Goal: Task Accomplishment & Management: Complete application form

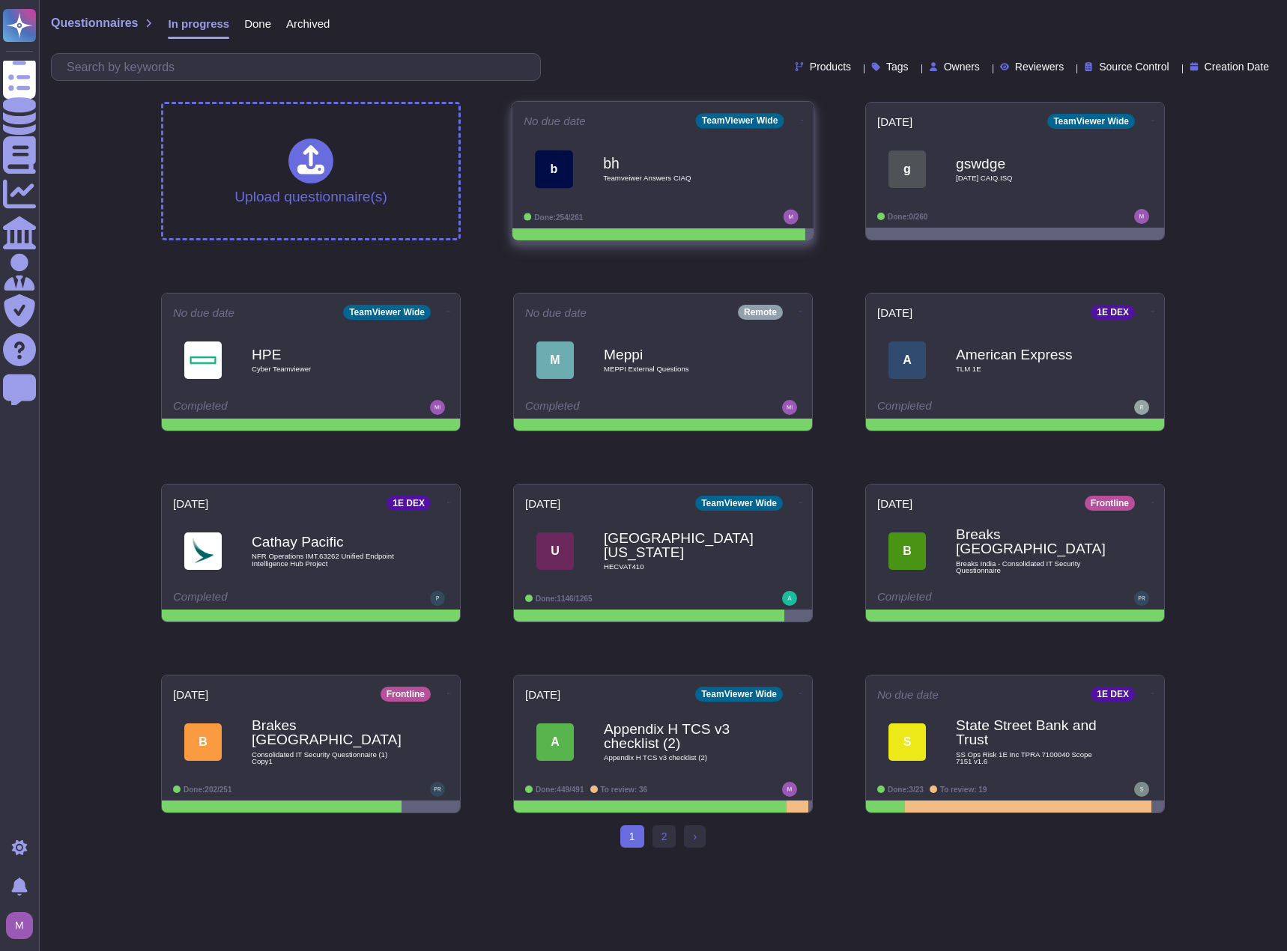
click at [634, 206] on div "b bh Teamveiwer Answers CIAQ" at bounding box center [662, 169] width 279 height 76
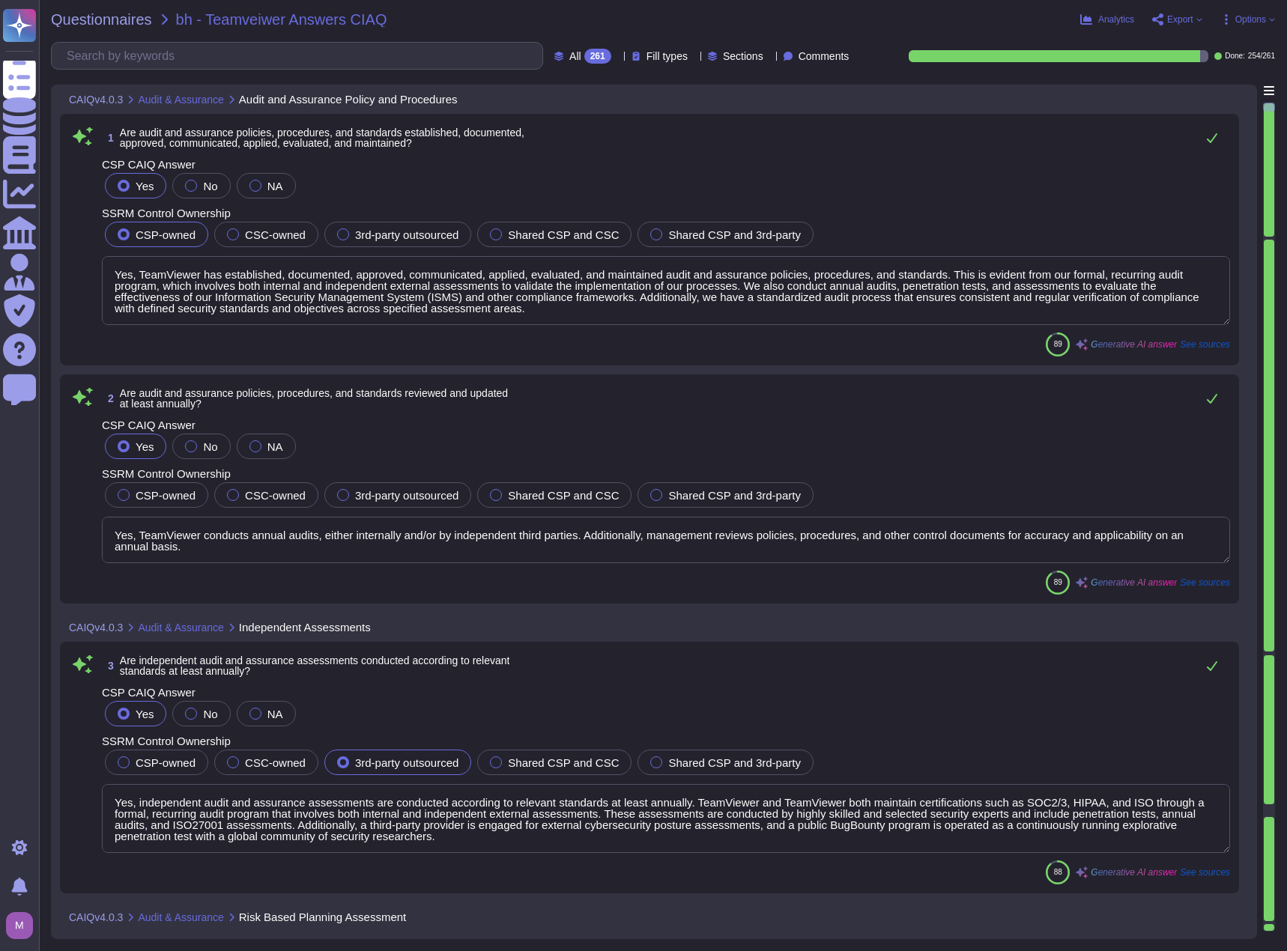
type textarea "Yes, TeamViewer has established, documented, approved, communicated, applied, e…"
type textarea "Yes, TeamViewer conducts annual audits, either internally and/or by independent…"
type textarea "Yes, independent audit and assurance assessments are conducted according to rel…"
type textarea "Yes, independent audit and assurance assessments are performed according to ris…"
type textarea "Yes, compliance is verified regarding all relevant standards, regulations, lega…"
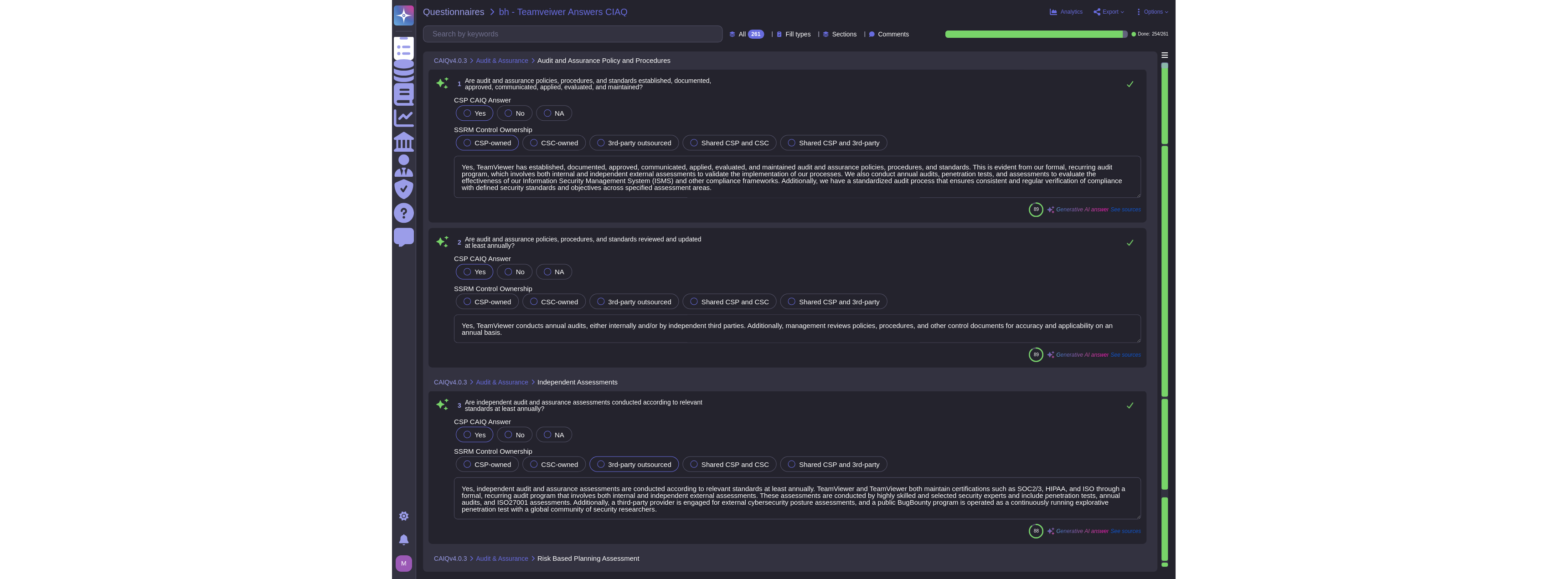
scroll to position [1, 0]
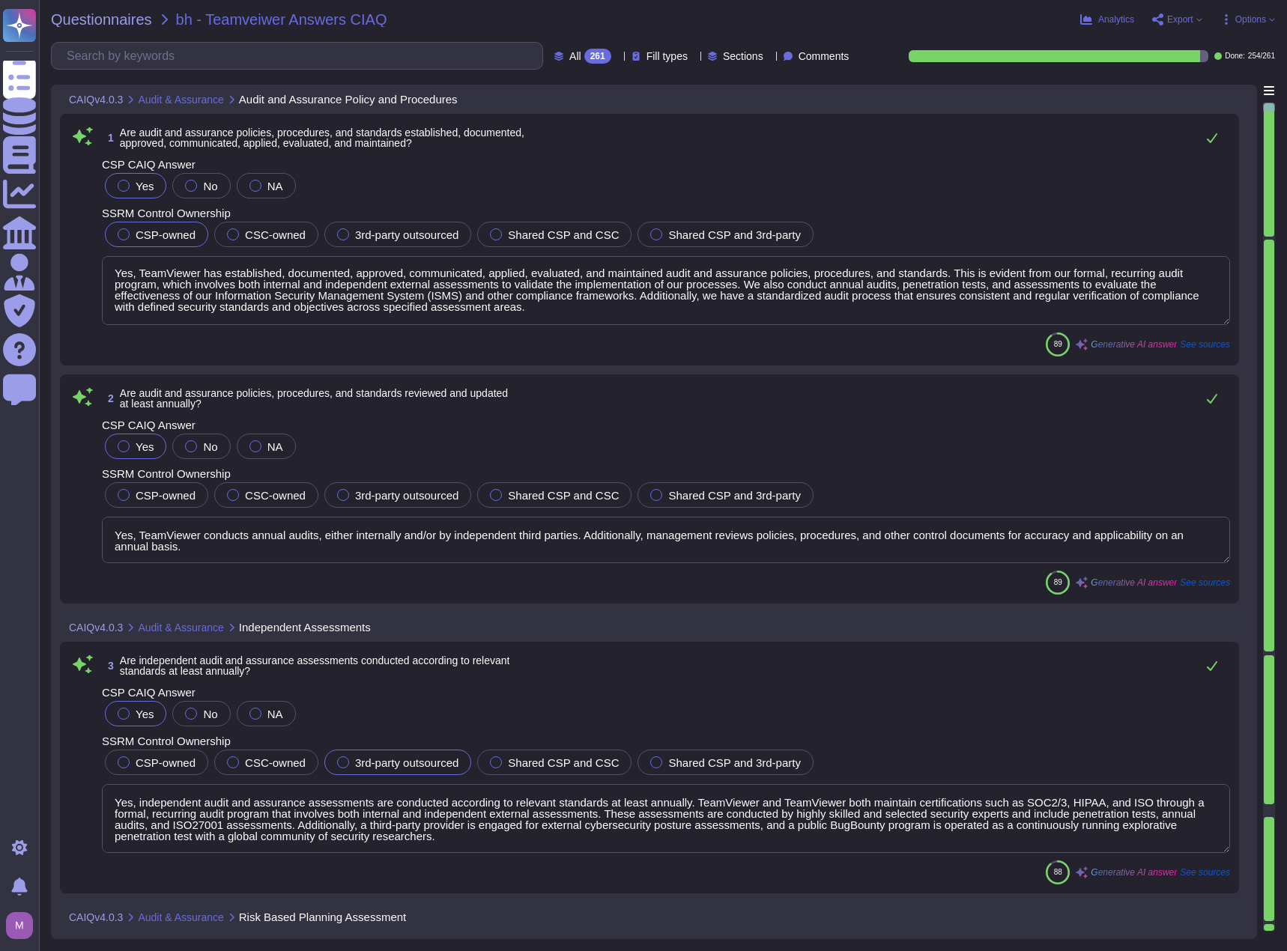
click at [596, 270] on textarea "Yes, TeamViewer has established, documented, approved, communicated, applied, e…" at bounding box center [666, 290] width 1128 height 69
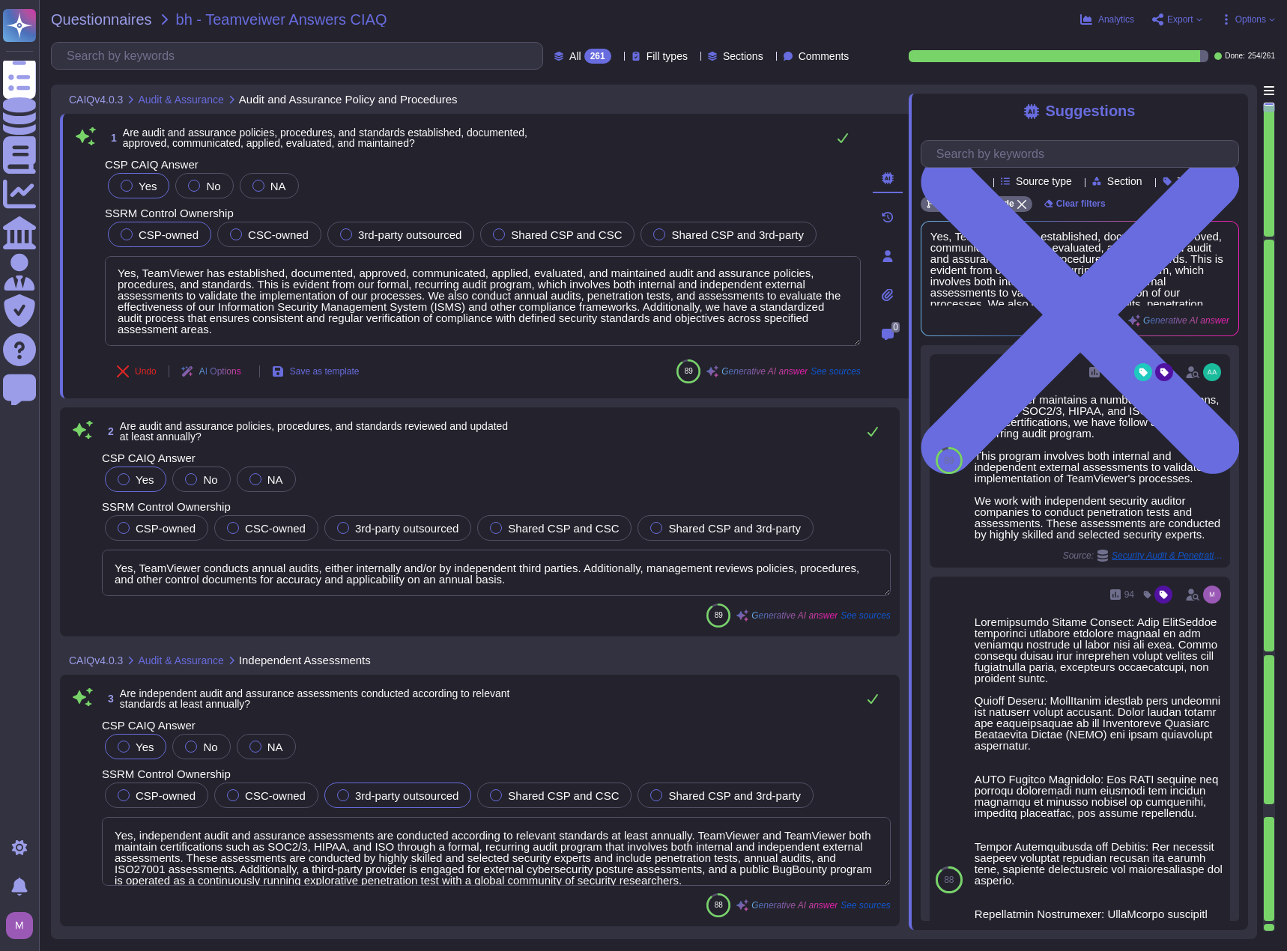
click at [1142, 180] on span "Section" at bounding box center [1124, 181] width 35 height 10
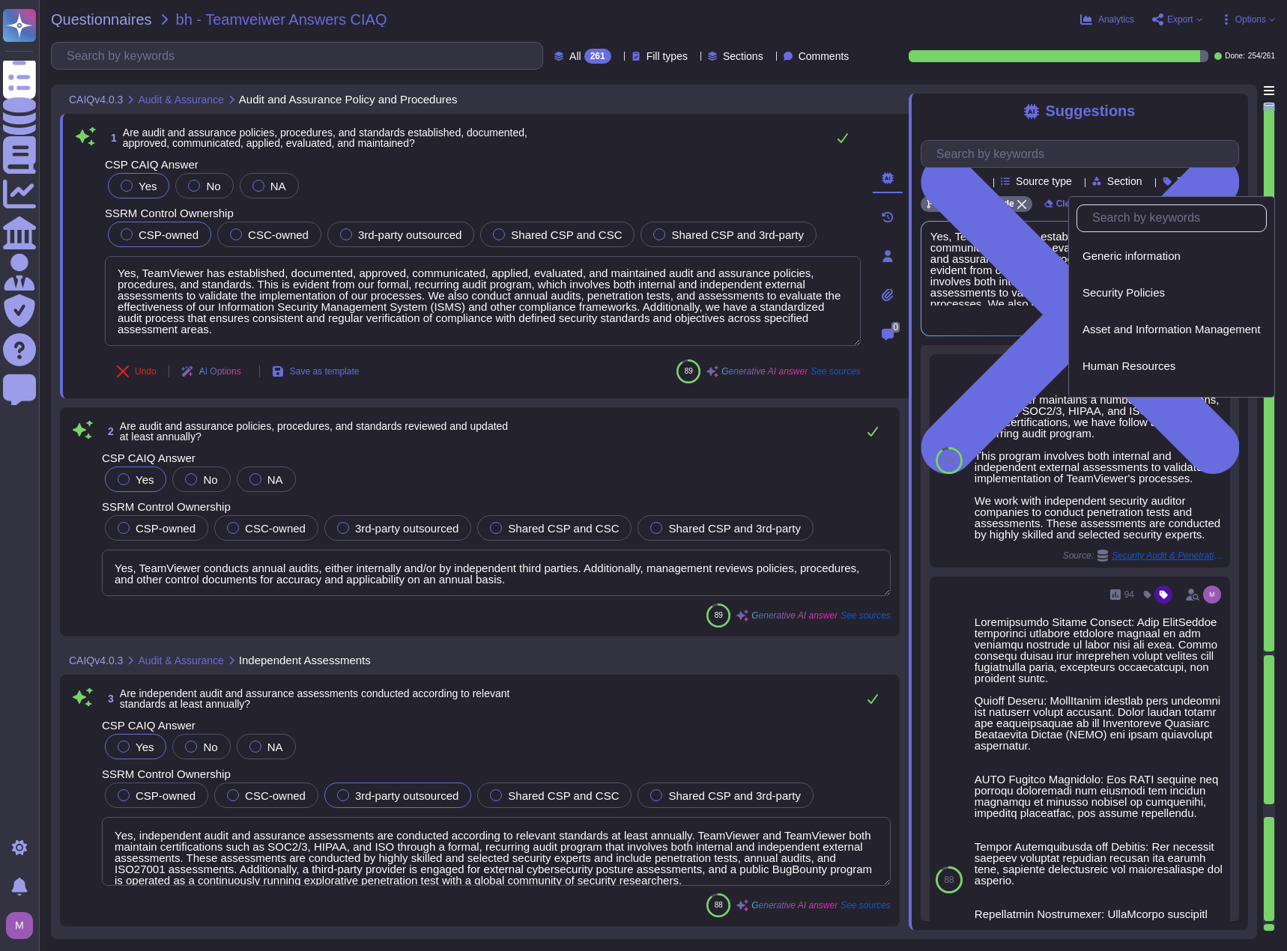
click at [1142, 180] on span "Section" at bounding box center [1124, 181] width 35 height 10
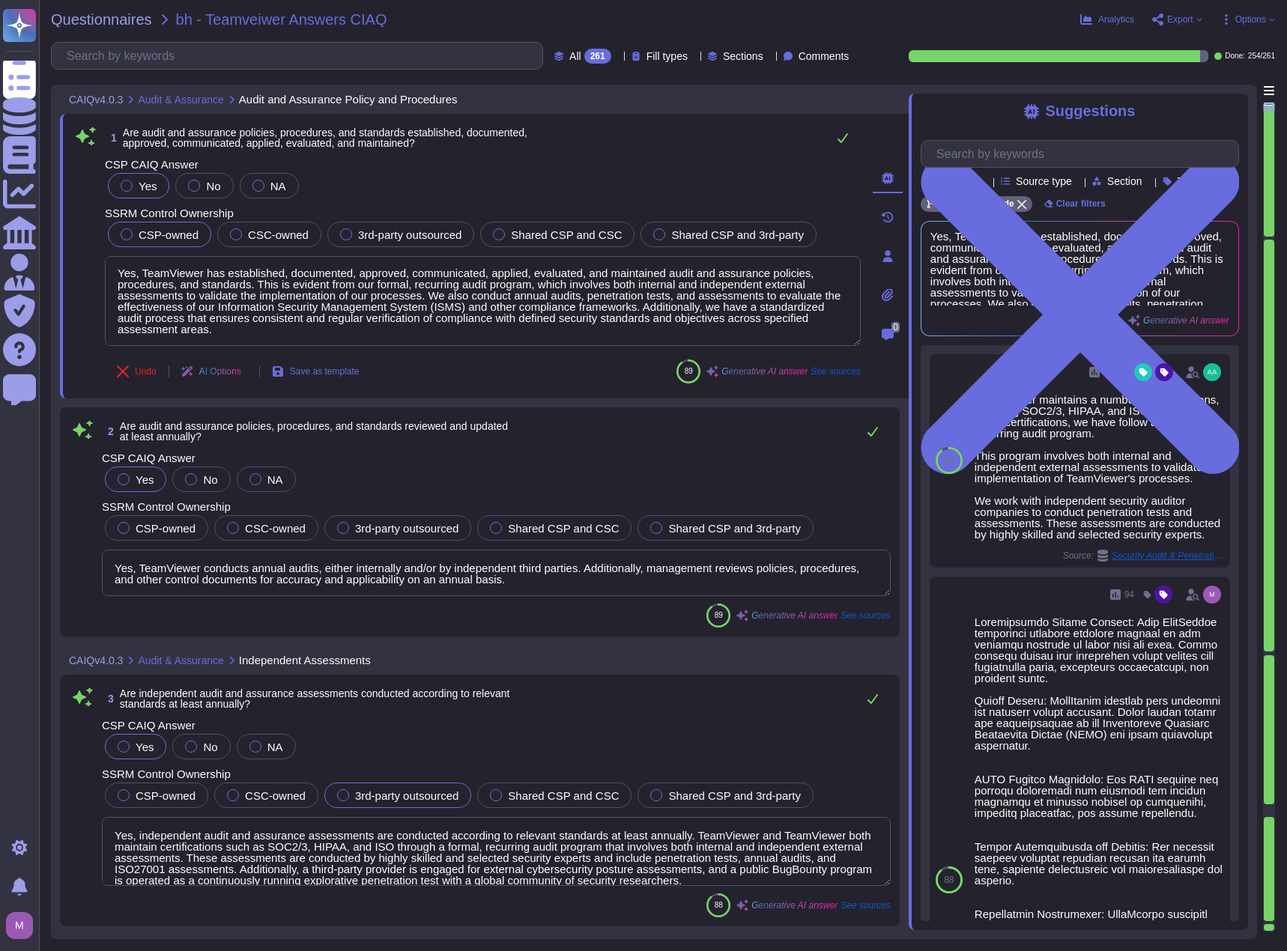
click at [965, 183] on span "Products" at bounding box center [959, 181] width 41 height 10
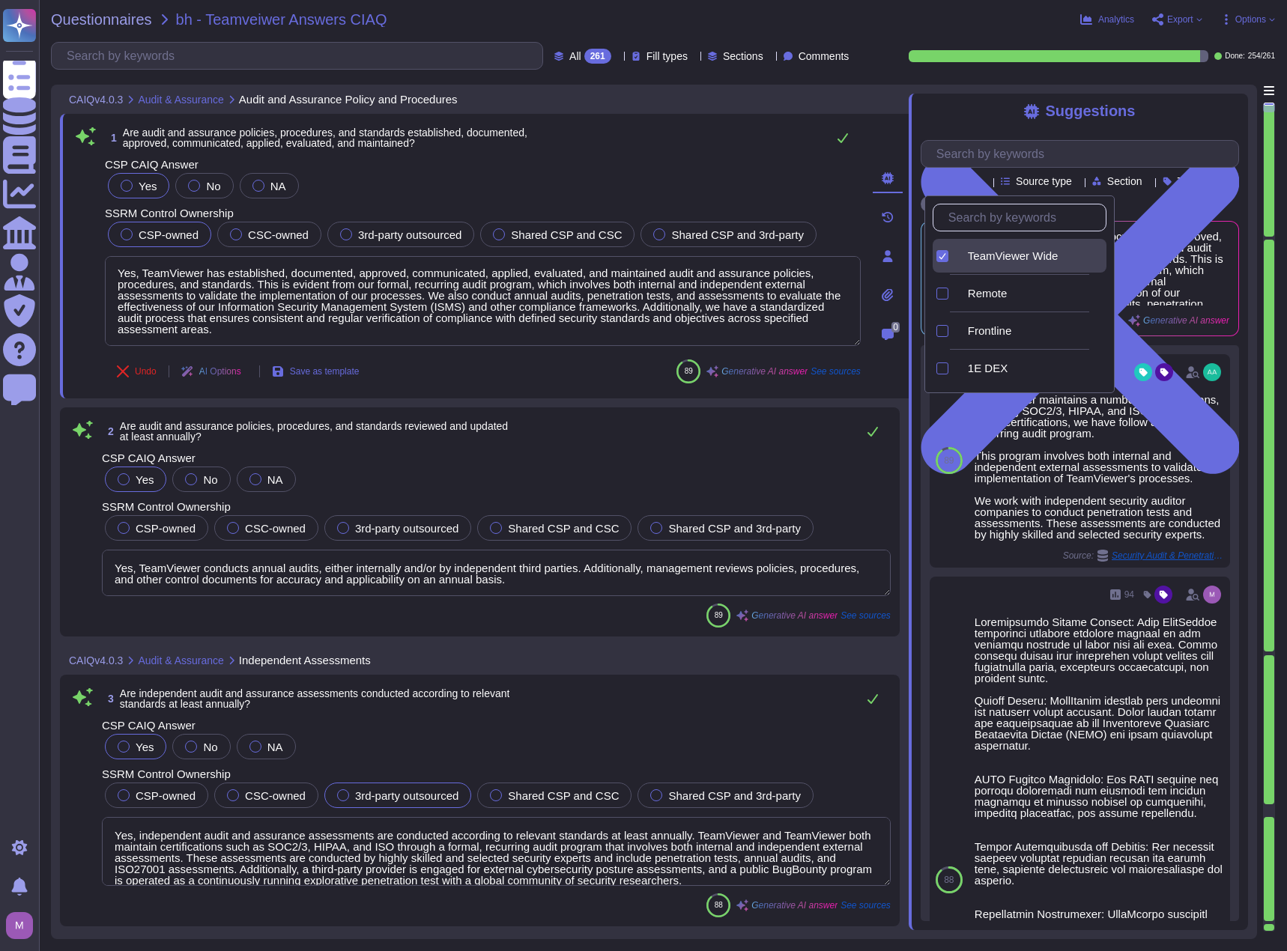
click at [890, 253] on icon at bounding box center [887, 256] width 12 height 12
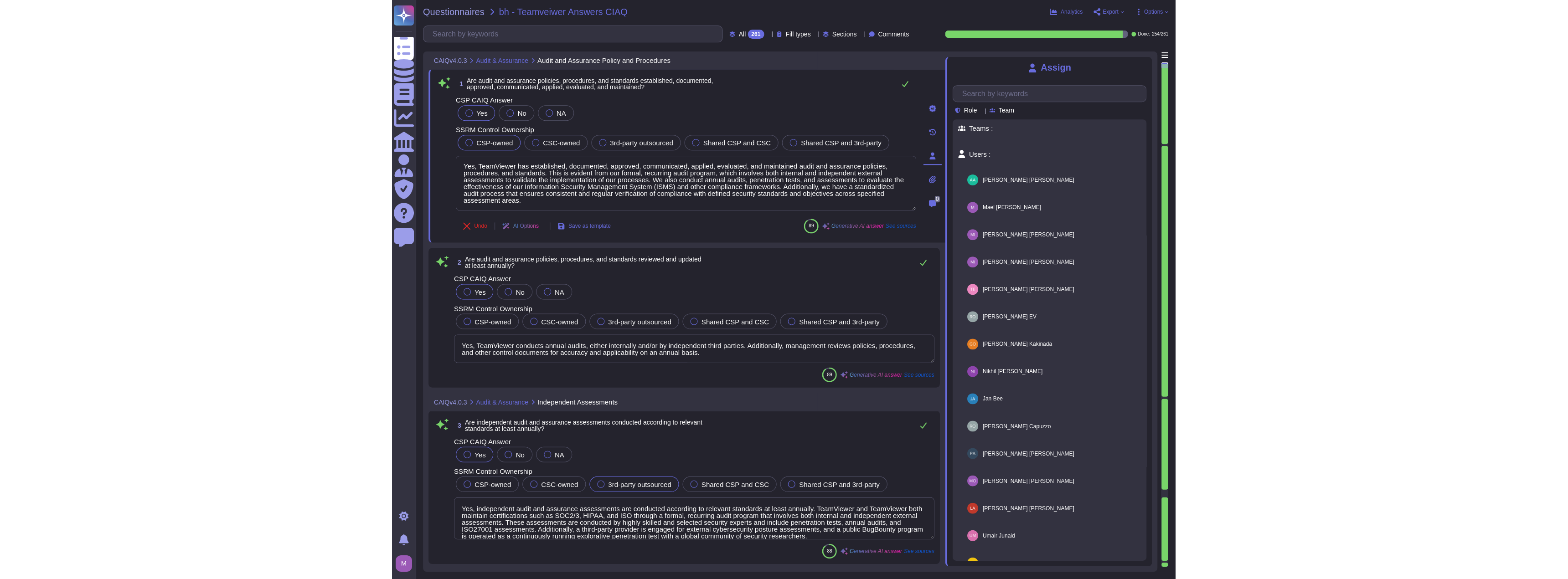
scroll to position [0, 0]
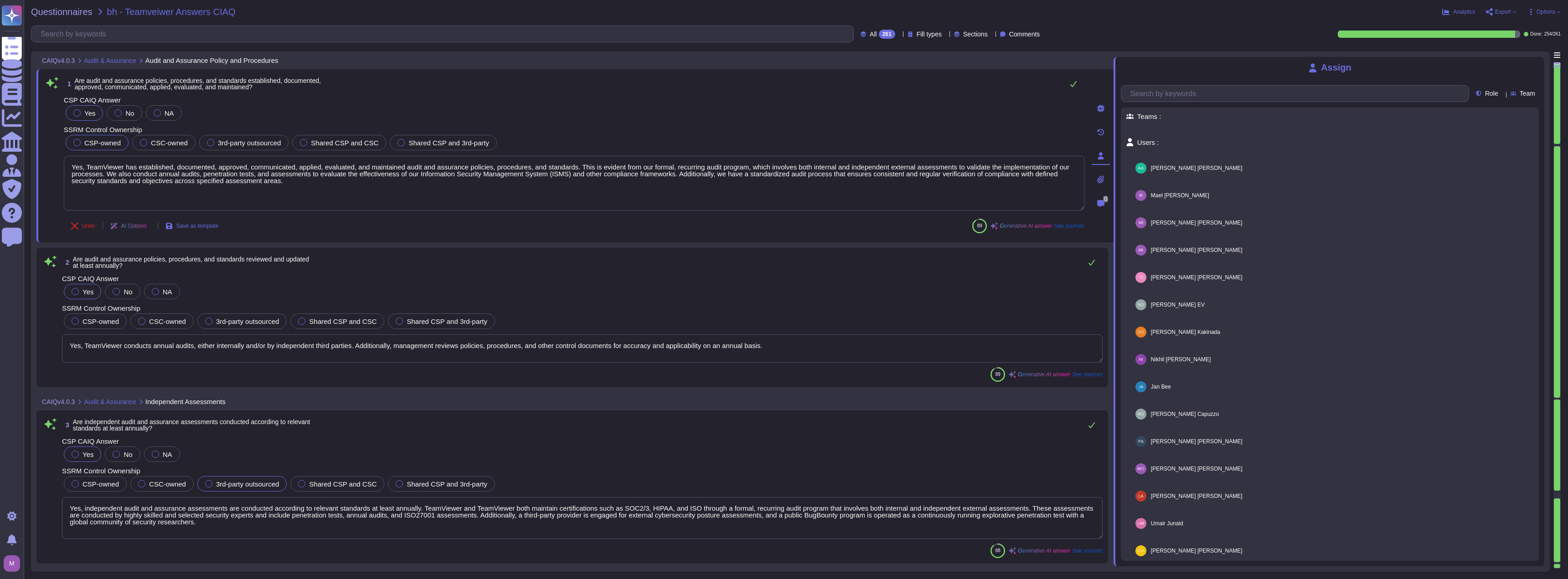
click at [783, 202] on icon at bounding box center [1101, 204] width 7 height 7
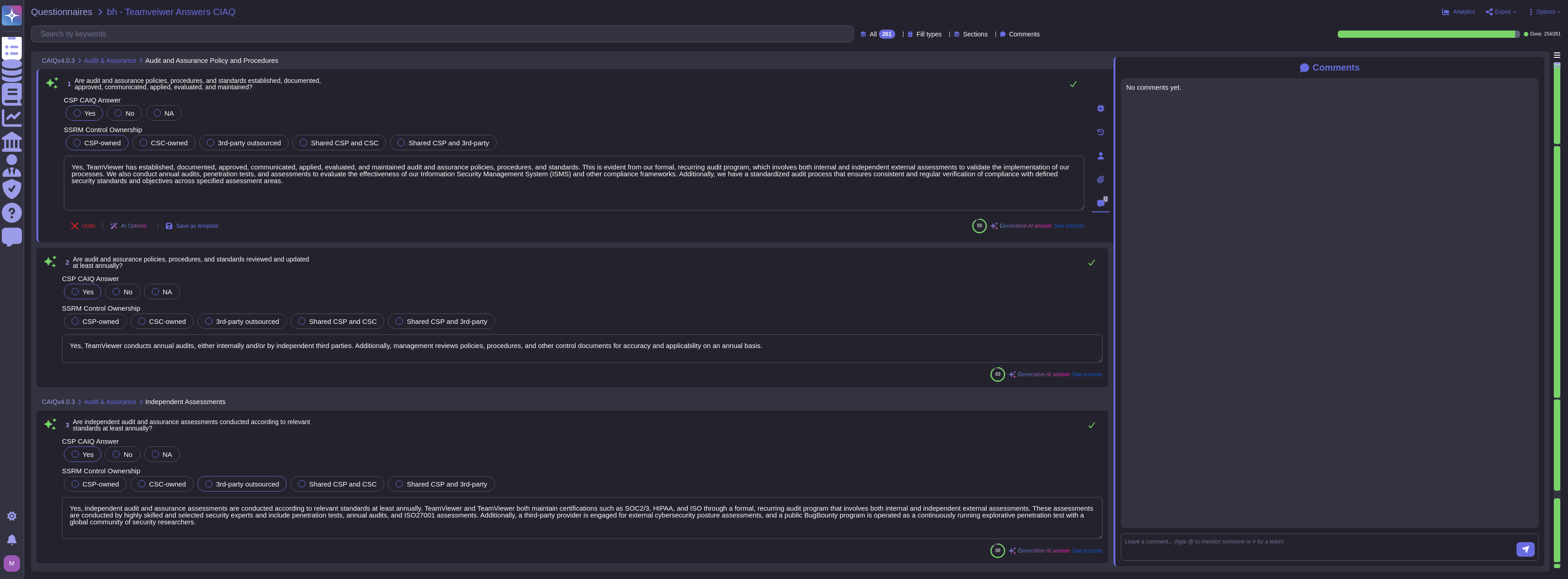
click at [783, 155] on icon at bounding box center [1101, 156] width 7 height 7
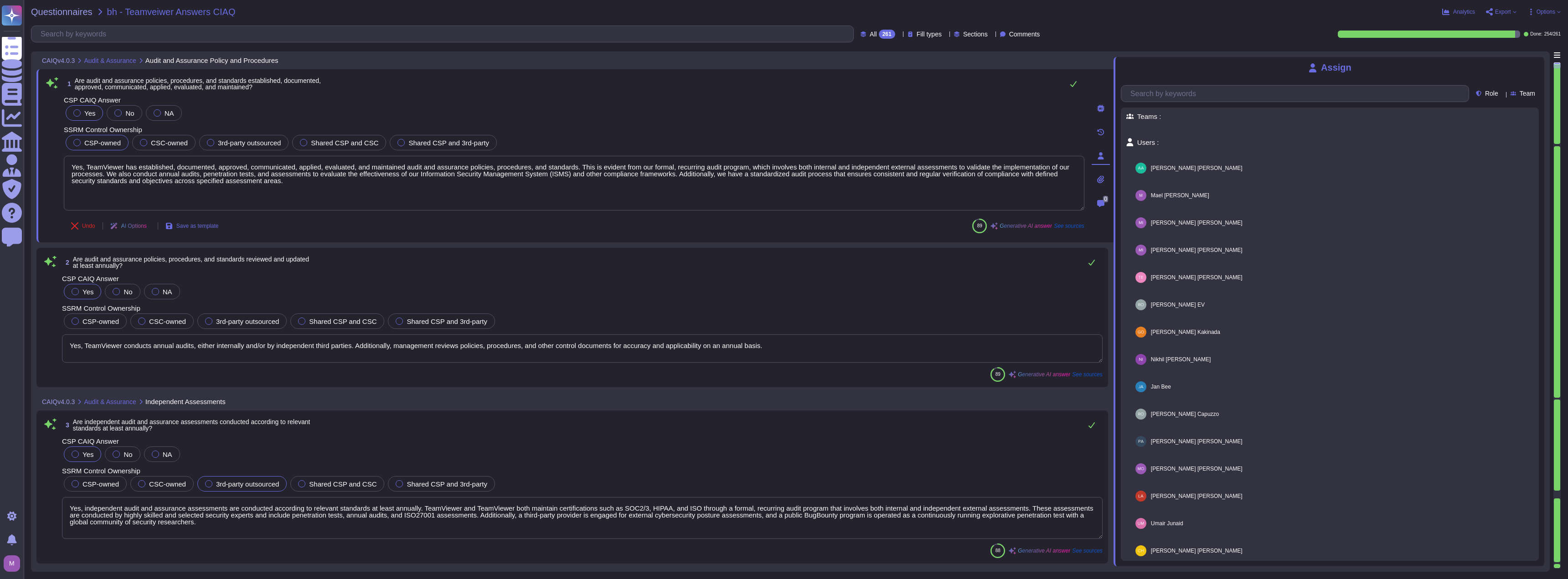
click at [783, 117] on span "Teams :" at bounding box center [1329, 116] width 407 height 7
click at [783, 92] on div "Role" at bounding box center [1489, 93] width 26 height 7
click at [783, 93] on div "Role" at bounding box center [1489, 93] width 26 height 7
click at [783, 94] on span "Team" at bounding box center [1527, 93] width 15 height 6
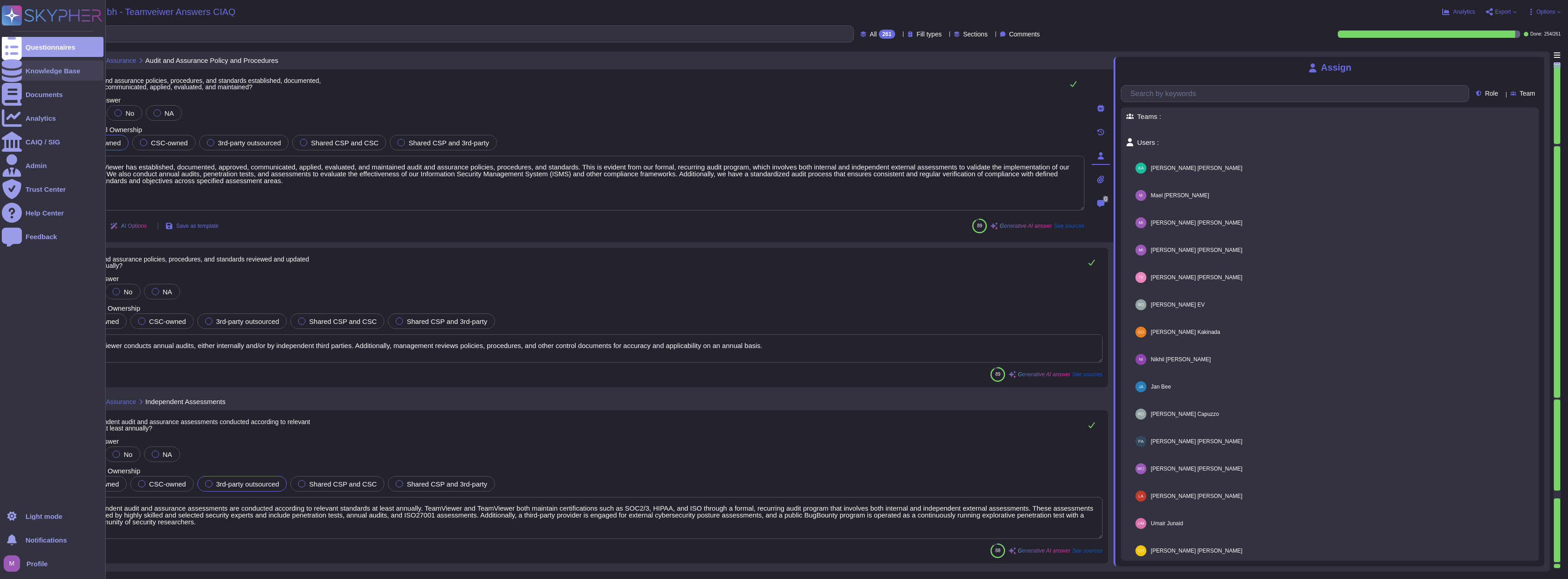
click at [43, 68] on div "Knowledge Base" at bounding box center [53, 71] width 55 height 7
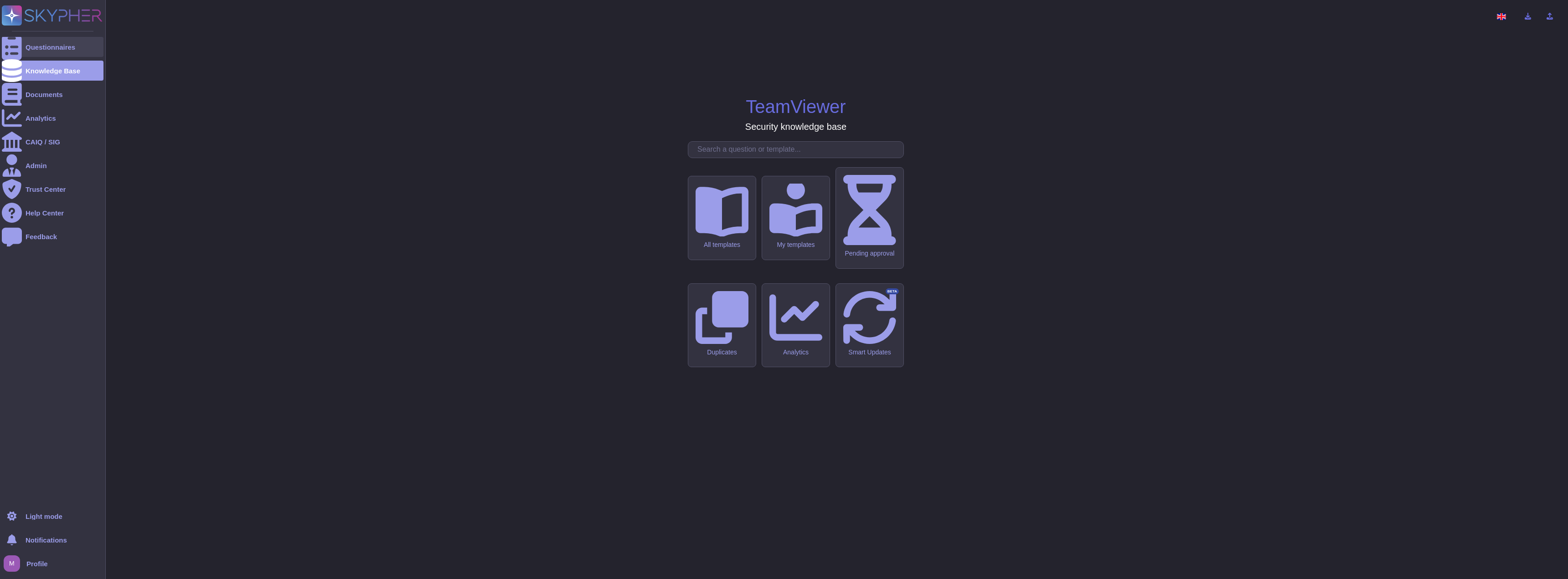
click at [7, 52] on div at bounding box center [12, 47] width 20 height 20
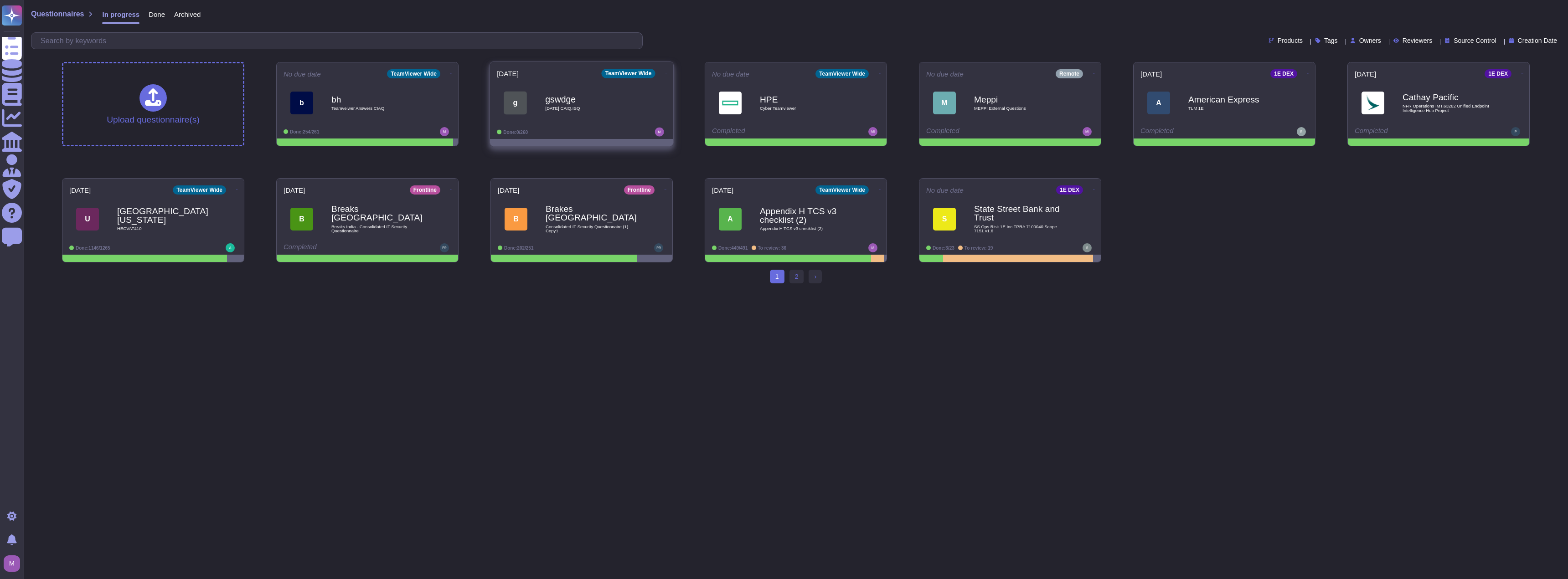
click at [542, 119] on span "g gswdge Friday CAIQ.ISQ" at bounding box center [581, 103] width 170 height 37
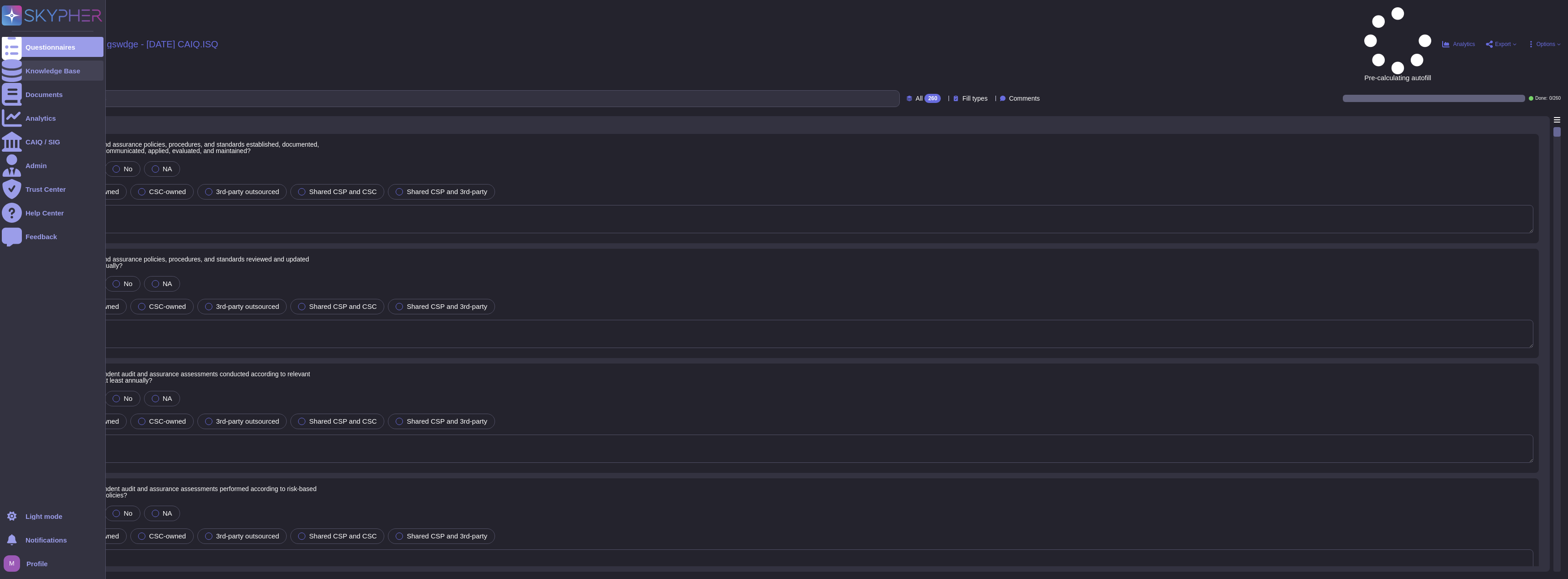
click at [18, 77] on div at bounding box center [12, 71] width 20 height 20
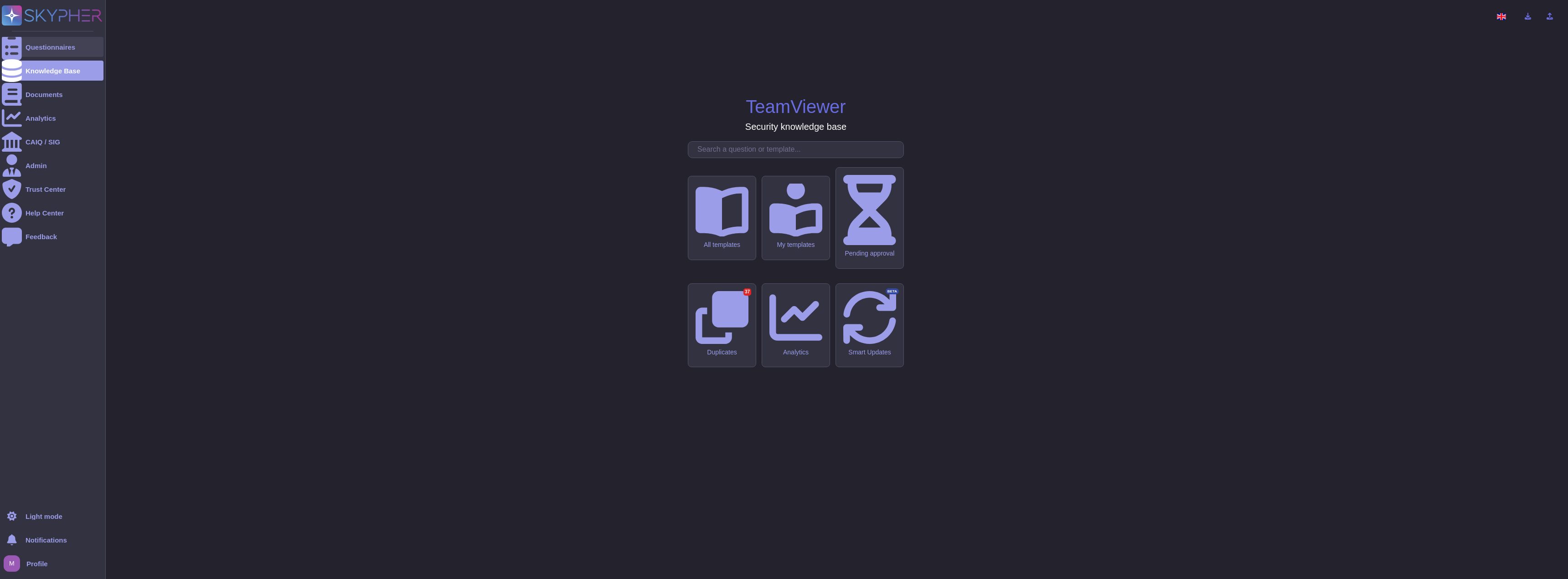
click at [32, 49] on div "Questionnaires" at bounding box center [51, 47] width 50 height 7
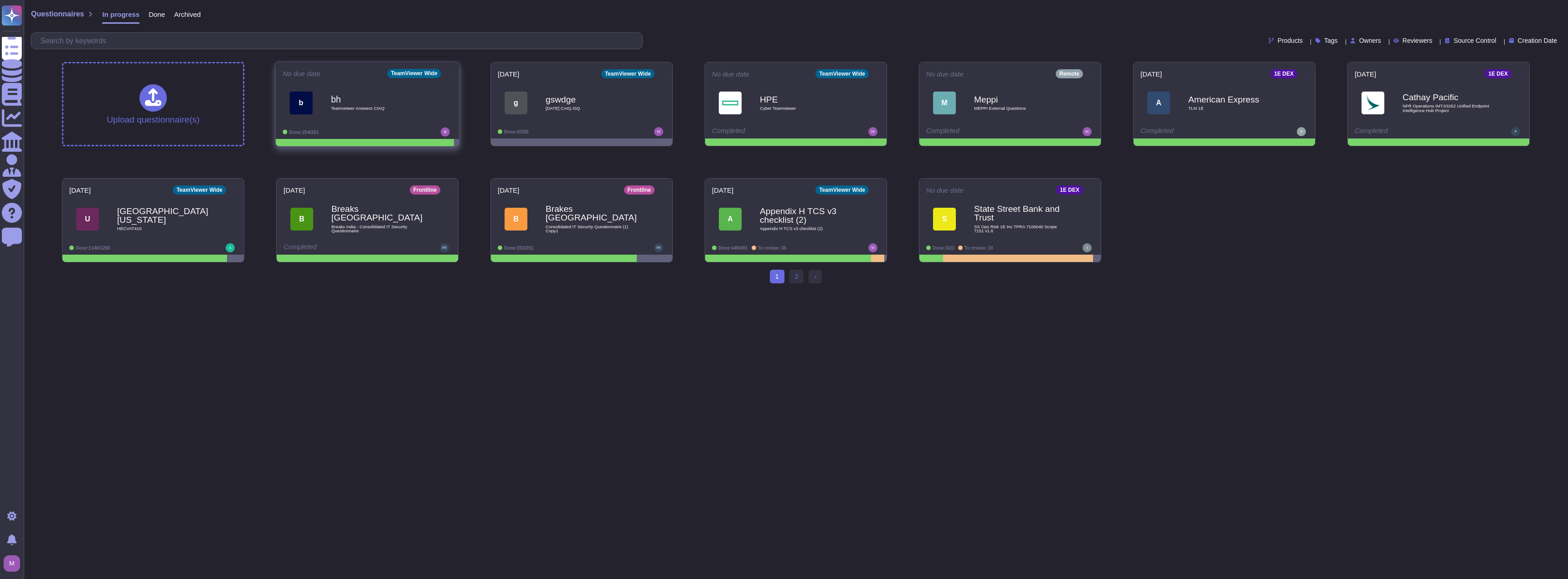
click at [329, 113] on span "b bh Teamveiwer Answers CIAQ" at bounding box center [367, 103] width 170 height 37
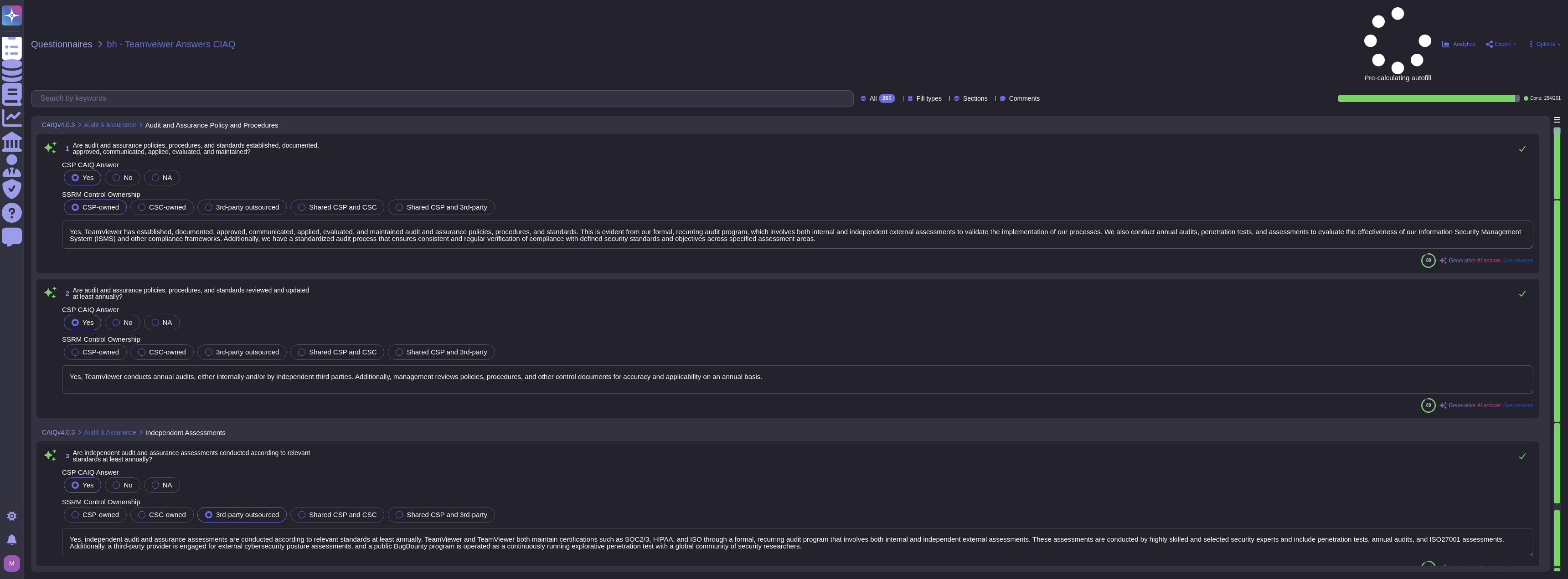
type textarea "Yes, TeamViewer has established, documented, approved, communicated, applied, e…"
type textarea "Yes, TeamViewer conducts annual audits, either internally and/or by independent…"
type textarea "Yes, independent audit and assurance assessments are conducted according to rel…"
type textarea "Yes, independent audit and assurance assessments are performed according to ris…"
type textarea "Yes, compliance is verified regarding all relevant standards, regulations, lega…"
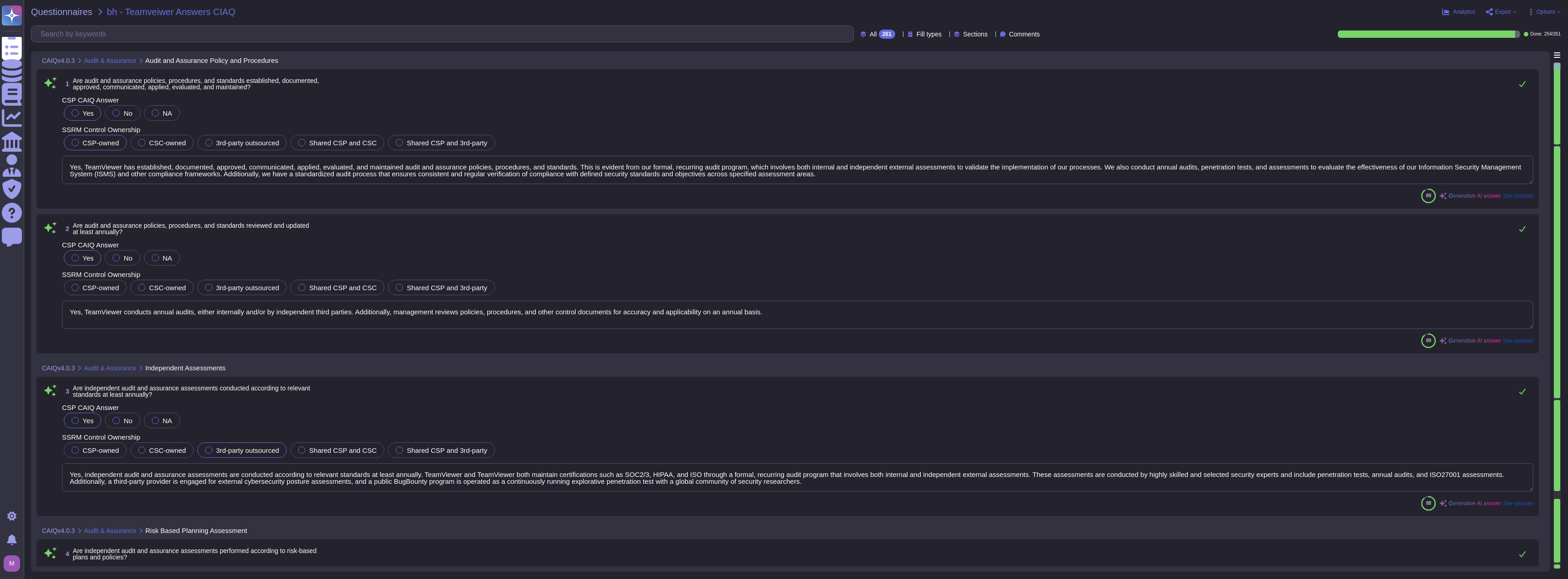
drag, startPoint x: 213, startPoint y: 192, endPoint x: 214, endPoint y: 186, distance: 6.1
click at [214, 187] on div "1 Are audit and assurance policies, procedures, and standards established, docu…" at bounding box center [788, 139] width 1491 height 128
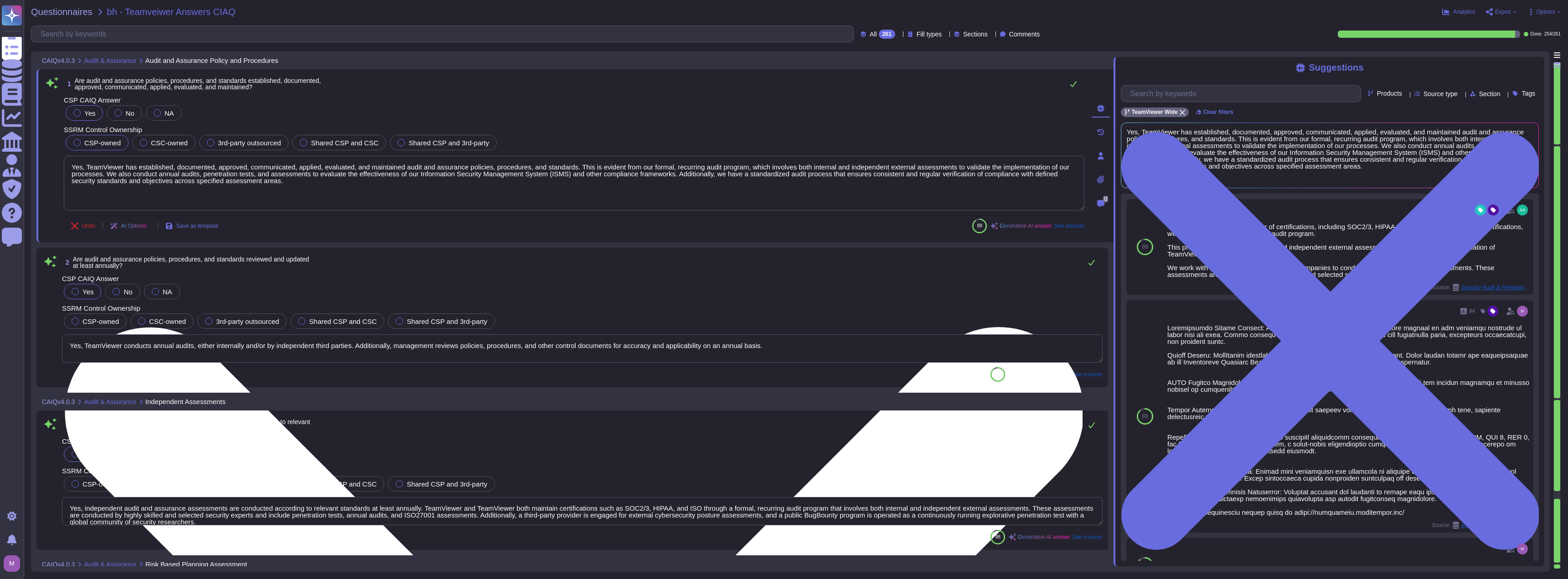
click at [208, 170] on textarea "Yes, TeamViewer has established, documented, approved, communicated, applied, e…" at bounding box center [574, 183] width 1021 height 55
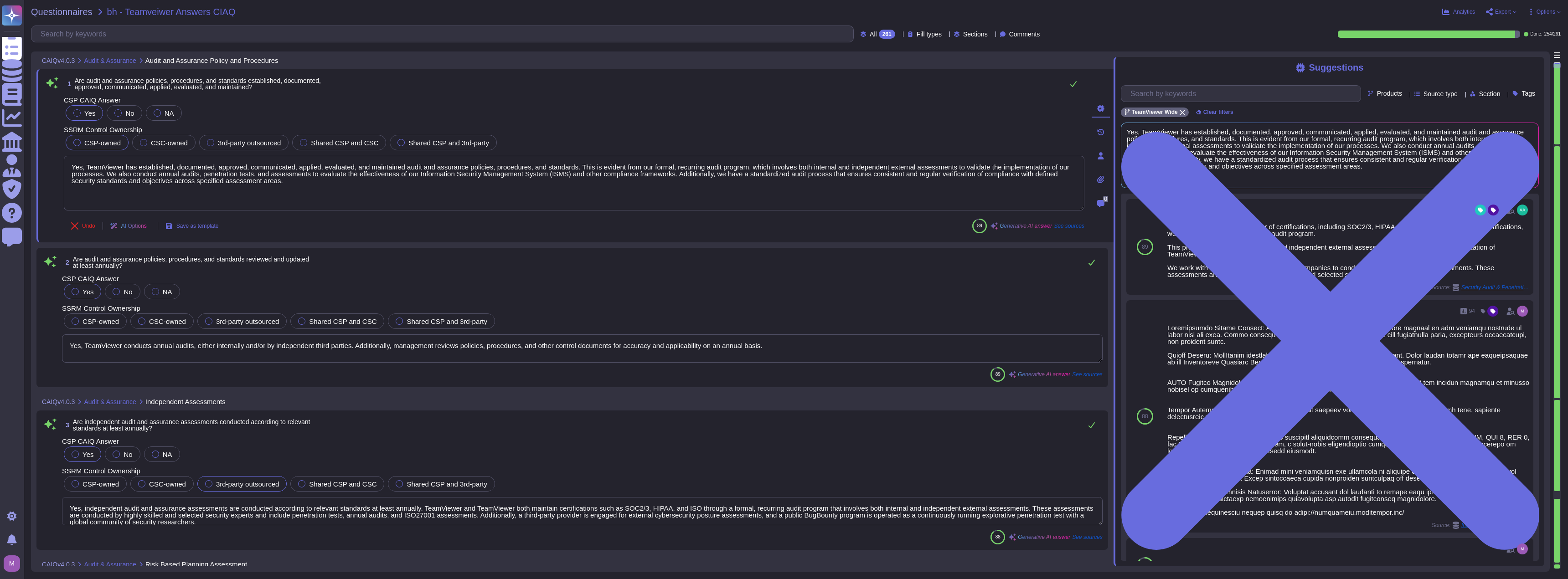
click at [783, 153] on icon at bounding box center [1101, 156] width 6 height 7
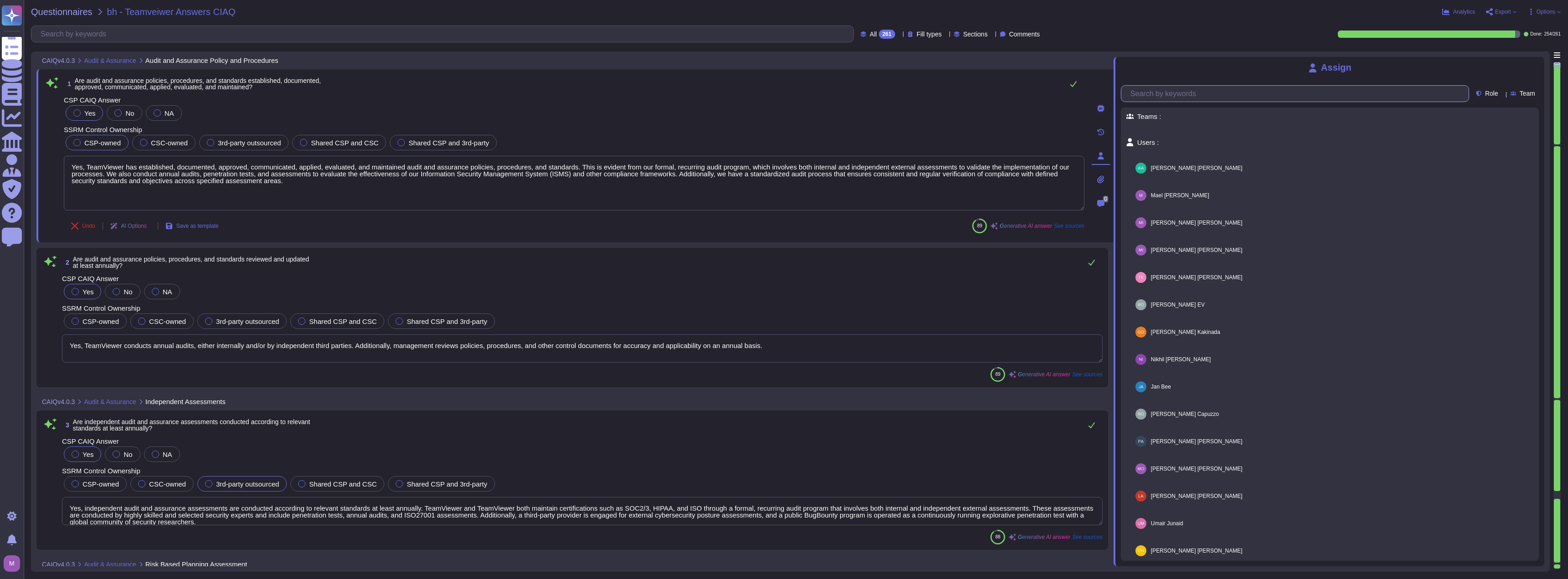
click at [783, 93] on input "text" at bounding box center [1297, 94] width 343 height 16
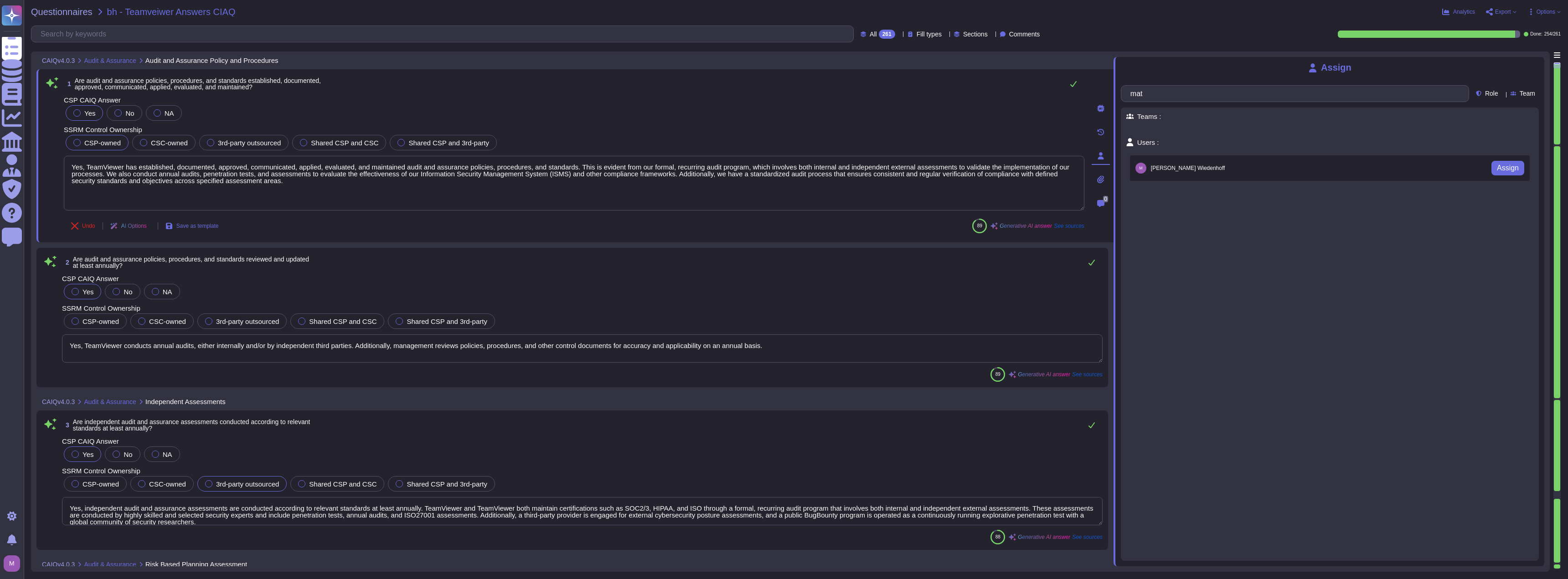
type input "mat"
click at [783, 170] on div "Matthieu Wiedenhoff Assign" at bounding box center [1329, 168] width 400 height 26
click at [783, 172] on span "Assign" at bounding box center [1508, 168] width 22 height 7
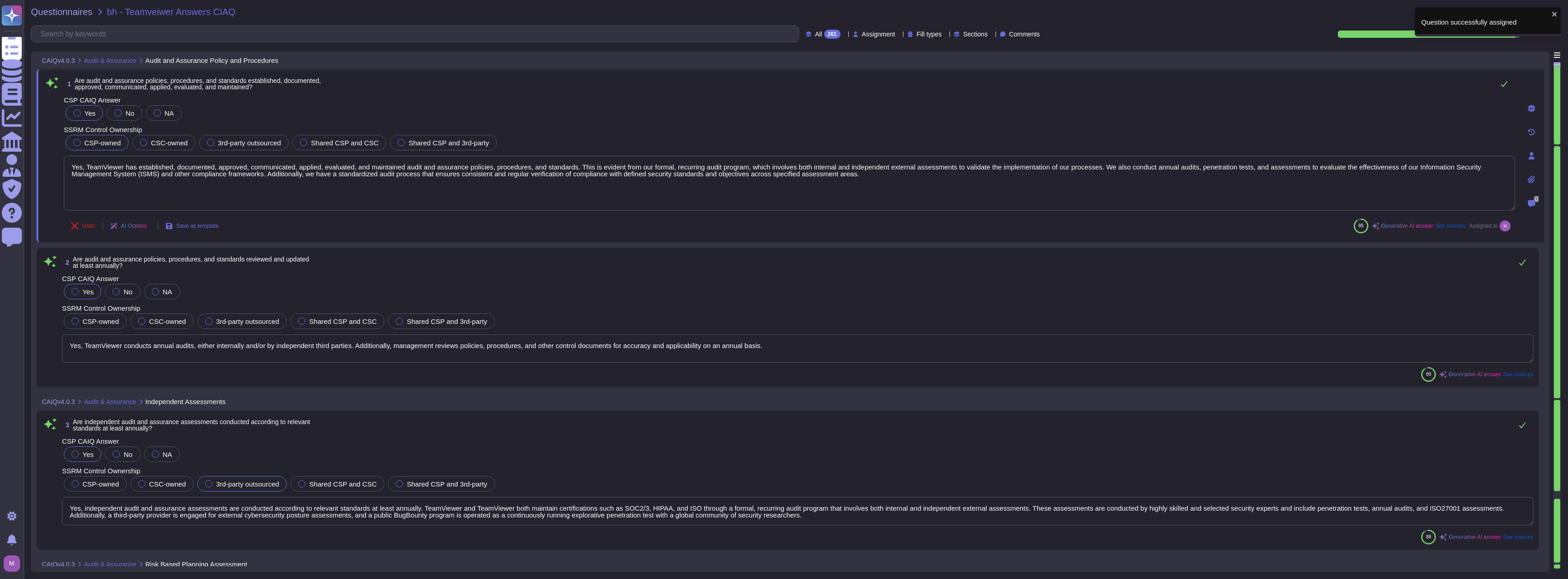
click at [783, 201] on span "0" at bounding box center [1536, 199] width 5 height 6
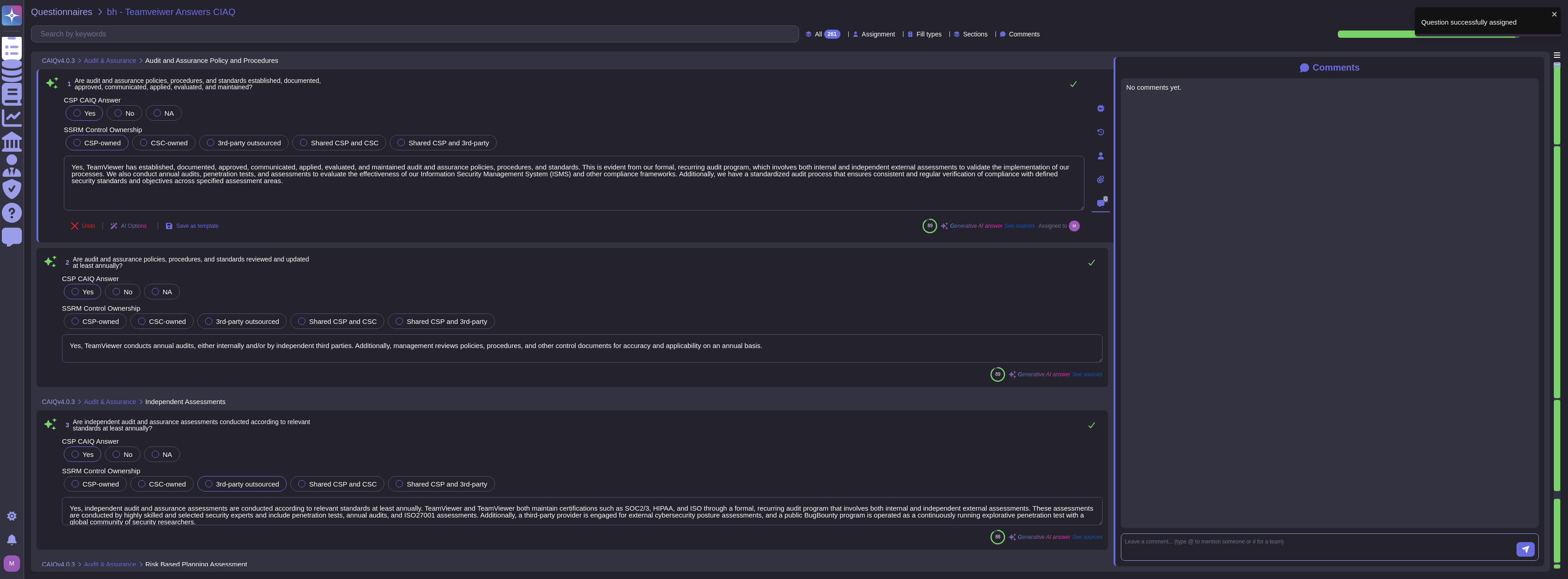
drag, startPoint x: 1235, startPoint y: 547, endPoint x: 1239, endPoint y: 543, distance: 5.7
click at [783, 547] on textarea at bounding box center [1320, 547] width 391 height 19
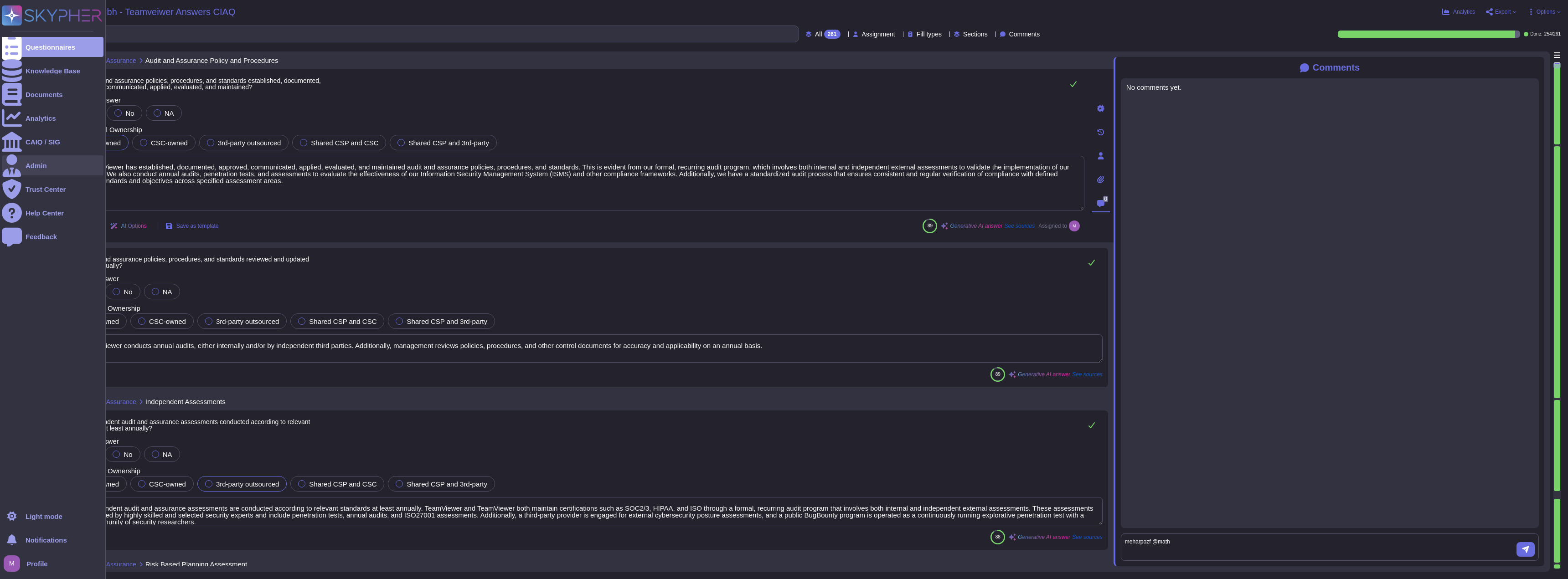
type textarea "meharpozf @math"
click at [35, 166] on div "Admin" at bounding box center [36, 165] width 21 height 7
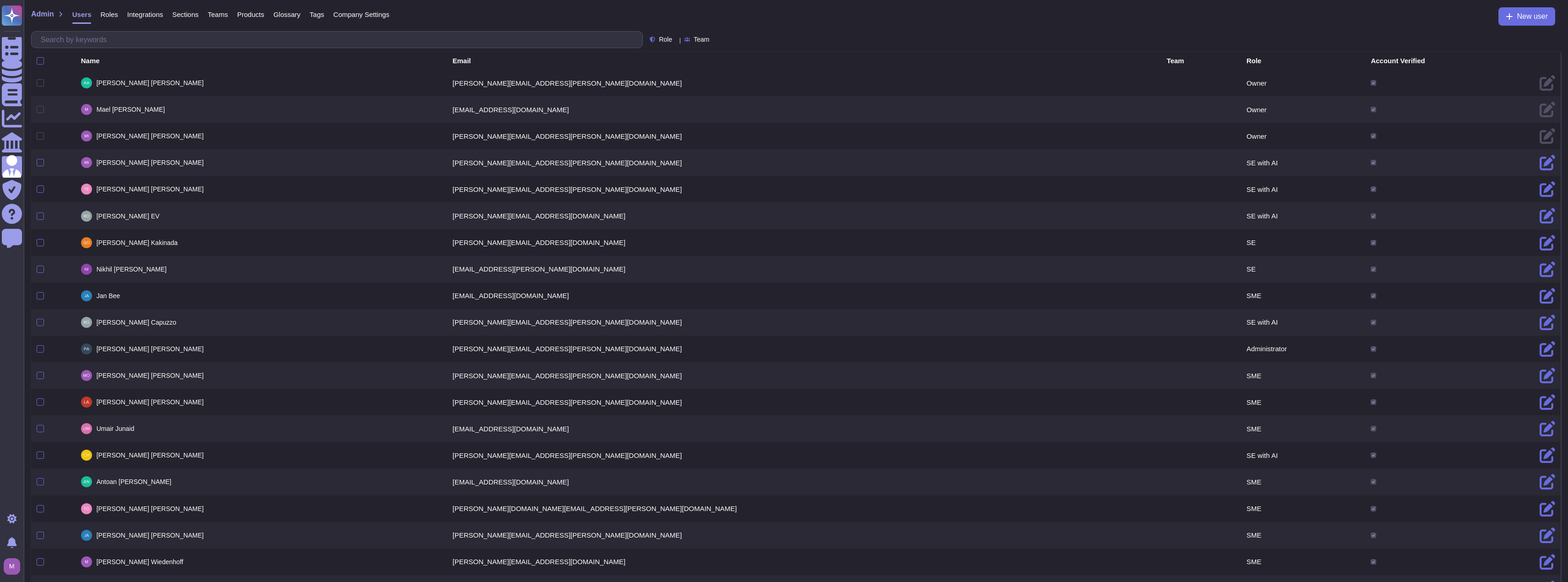
click at [100, 14] on span "Roles" at bounding box center [109, 14] width 17 height 7
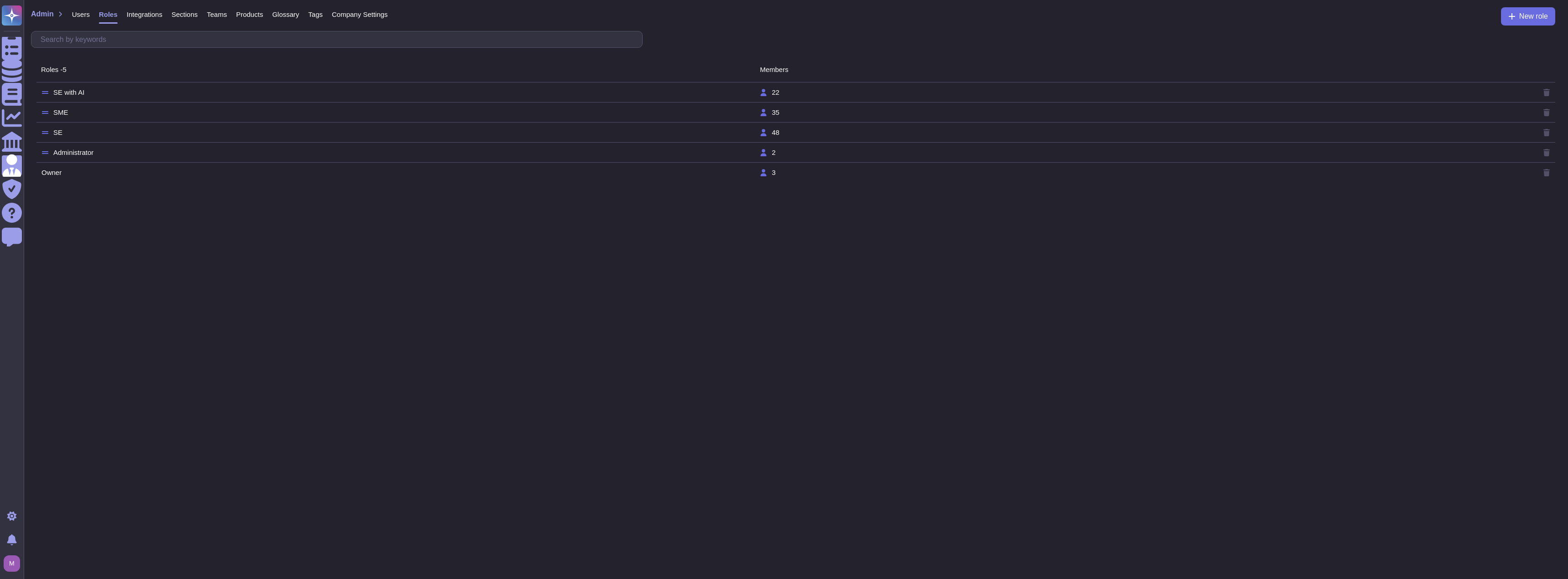
click at [215, 11] on span "Teams" at bounding box center [217, 14] width 20 height 7
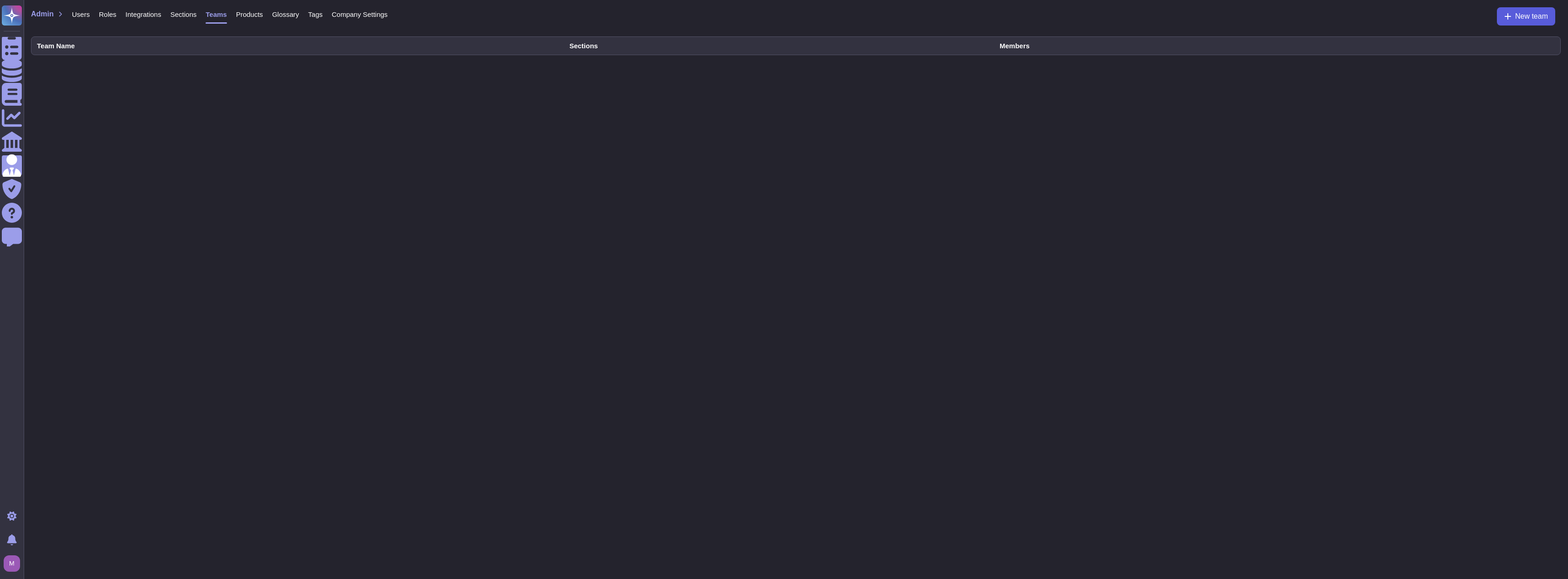
click at [783, 19] on span "New team" at bounding box center [1531, 16] width 33 height 7
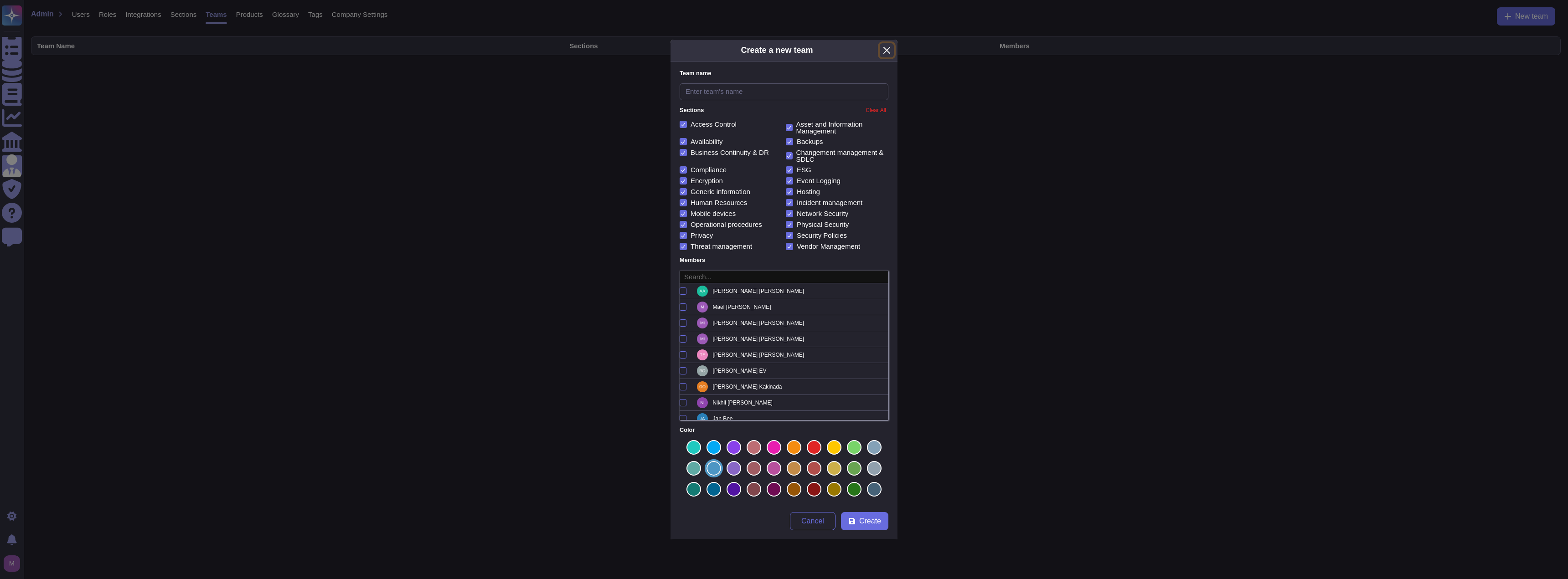
click at [783, 49] on button "Close" at bounding box center [886, 50] width 14 height 14
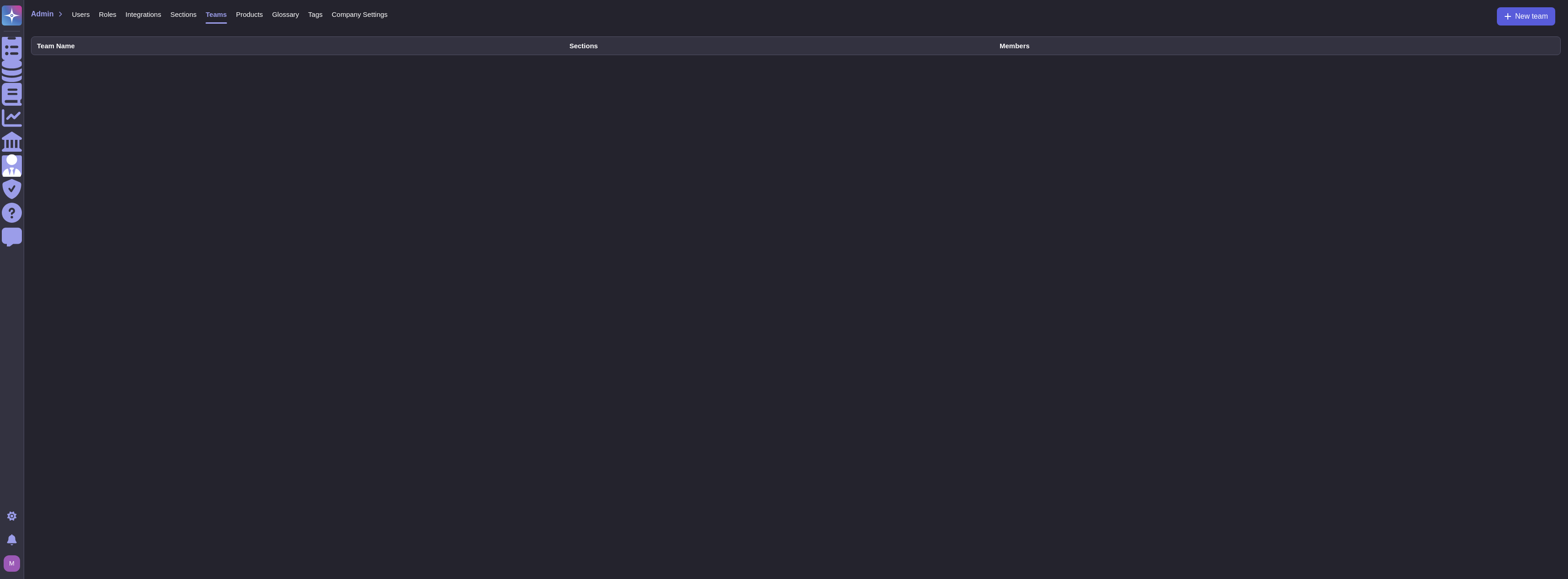
click at [783, 13] on span "New team" at bounding box center [1531, 16] width 33 height 7
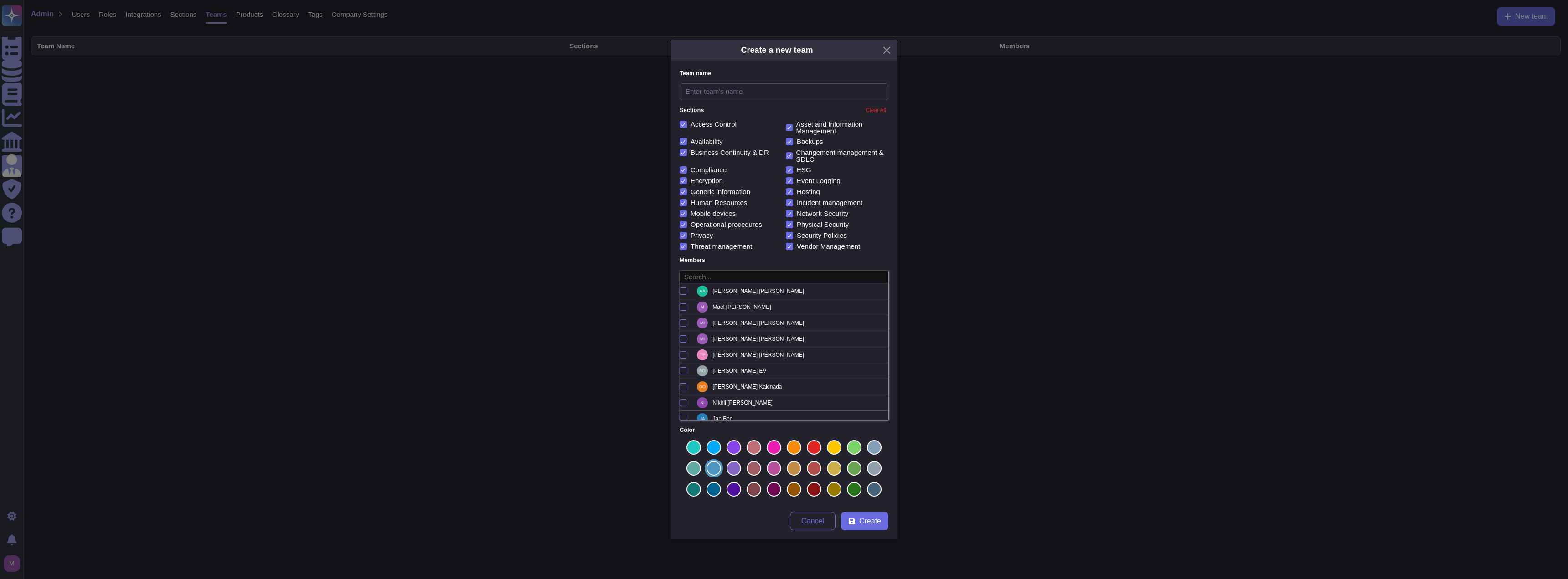
click at [17, 113] on div "Create a new team Team name Sections Clear All Access Control Asset and Informa…" at bounding box center [784, 290] width 1568 height 579
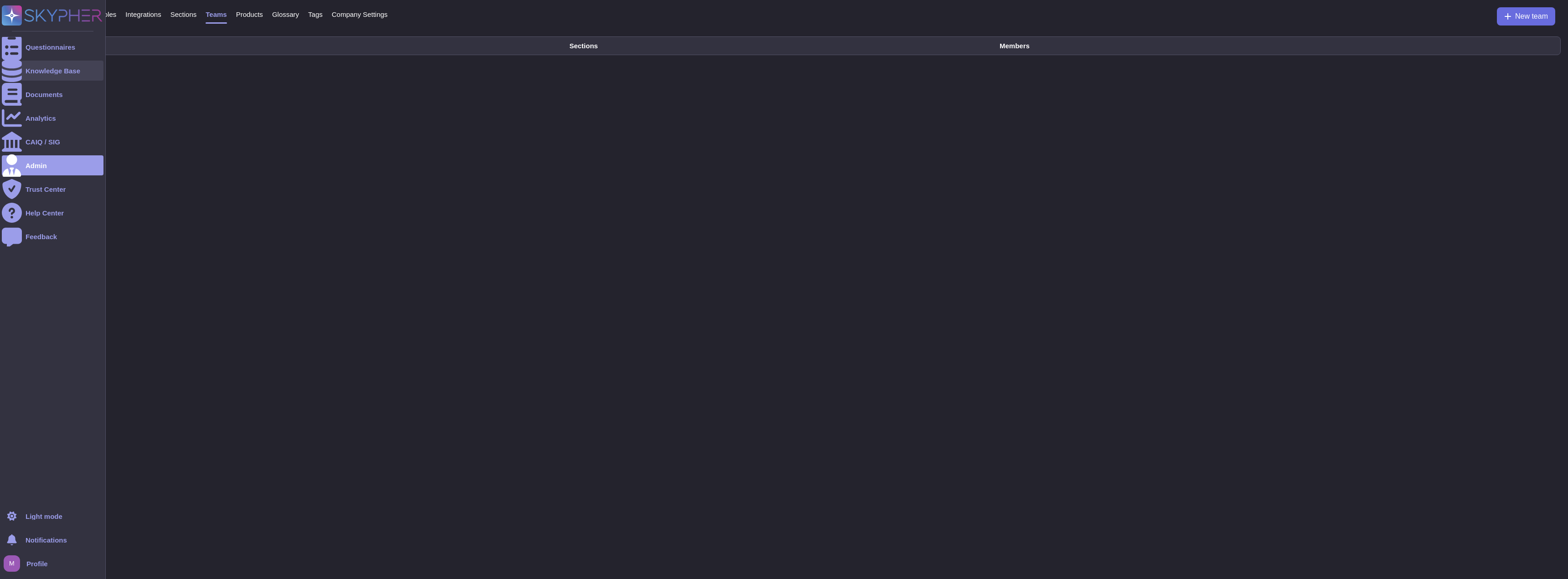
click at [18, 68] on div at bounding box center [12, 71] width 20 height 20
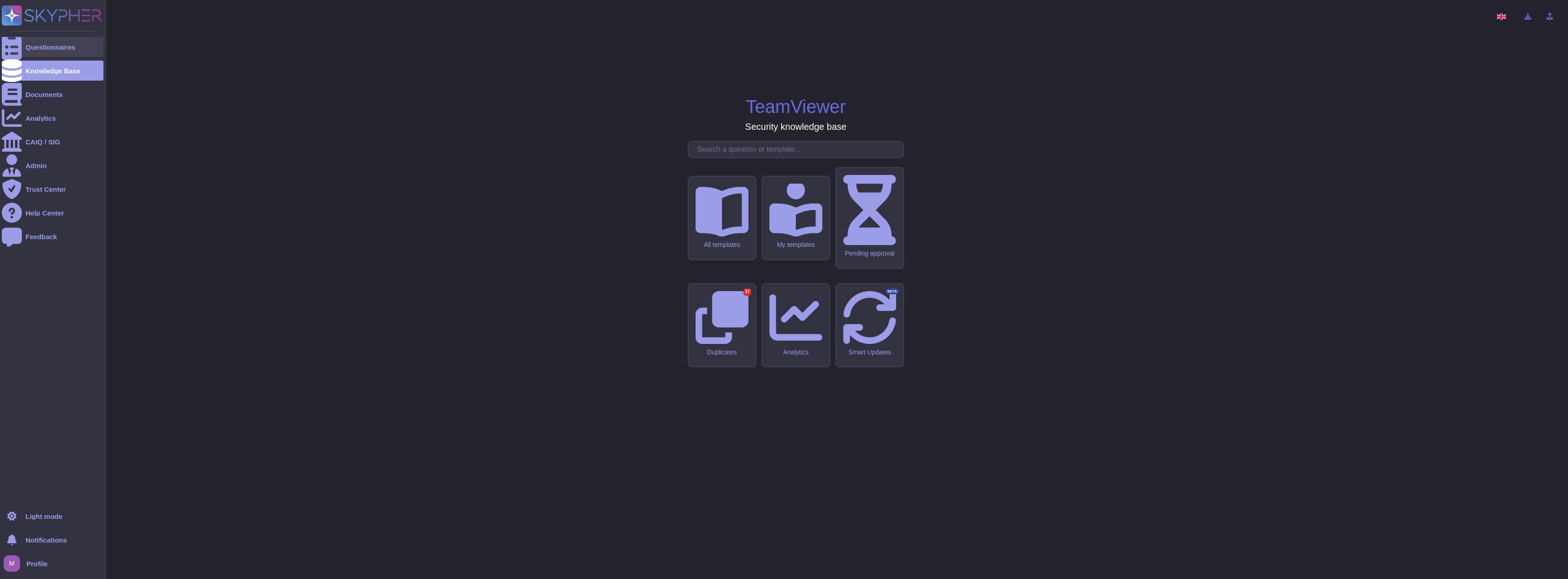
click at [33, 54] on div "Questionnaires" at bounding box center [52, 47] width 102 height 20
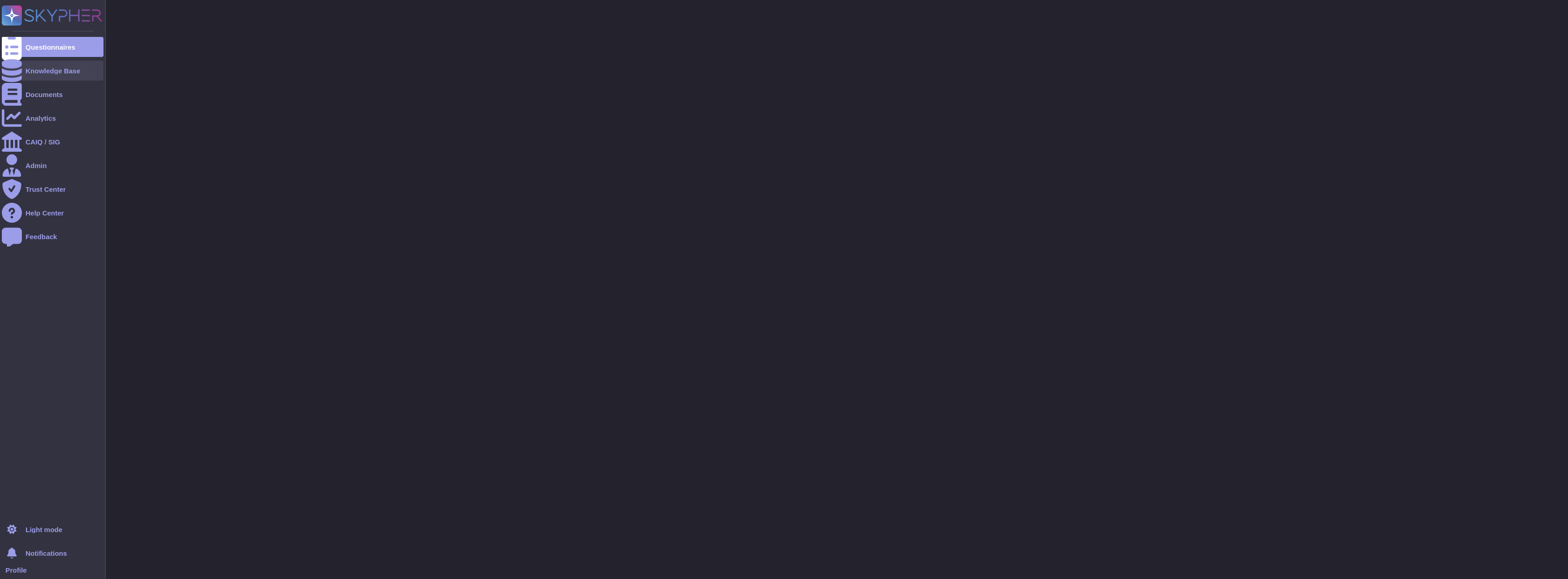
click at [33, 65] on div "Knowledge Base" at bounding box center [52, 71] width 102 height 20
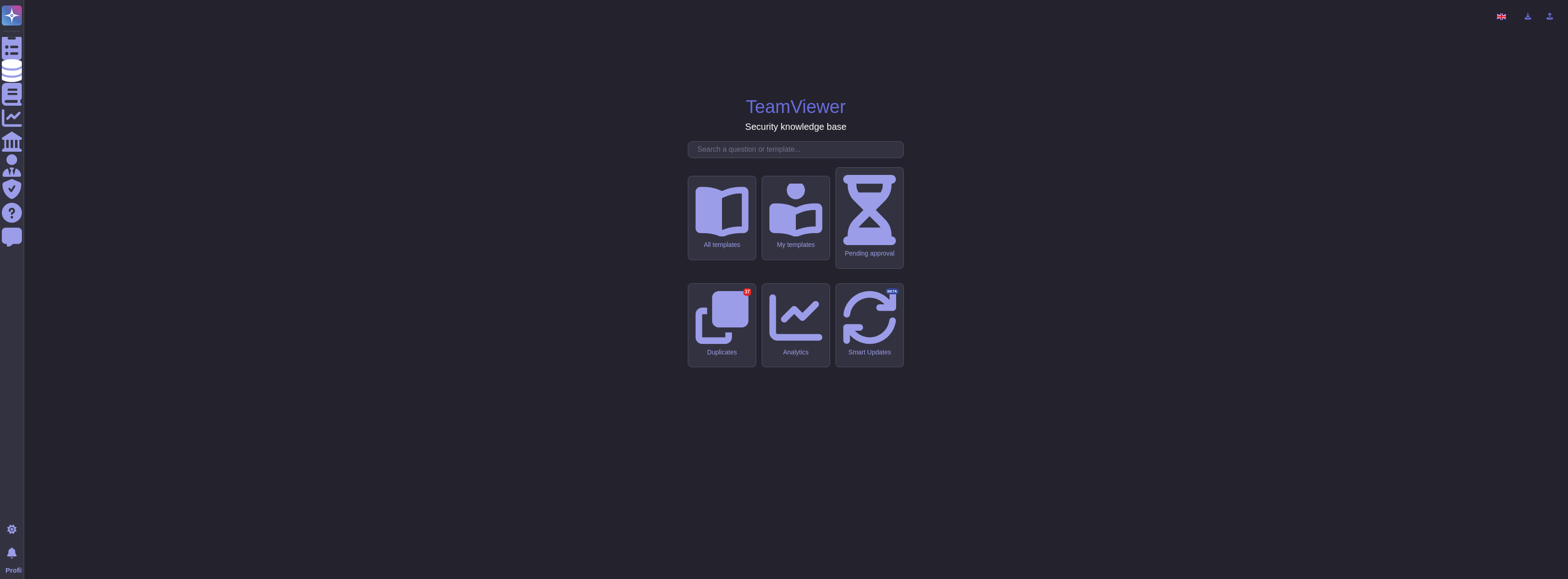
click at [710, 260] on div "All templates" at bounding box center [722, 218] width 68 height 83
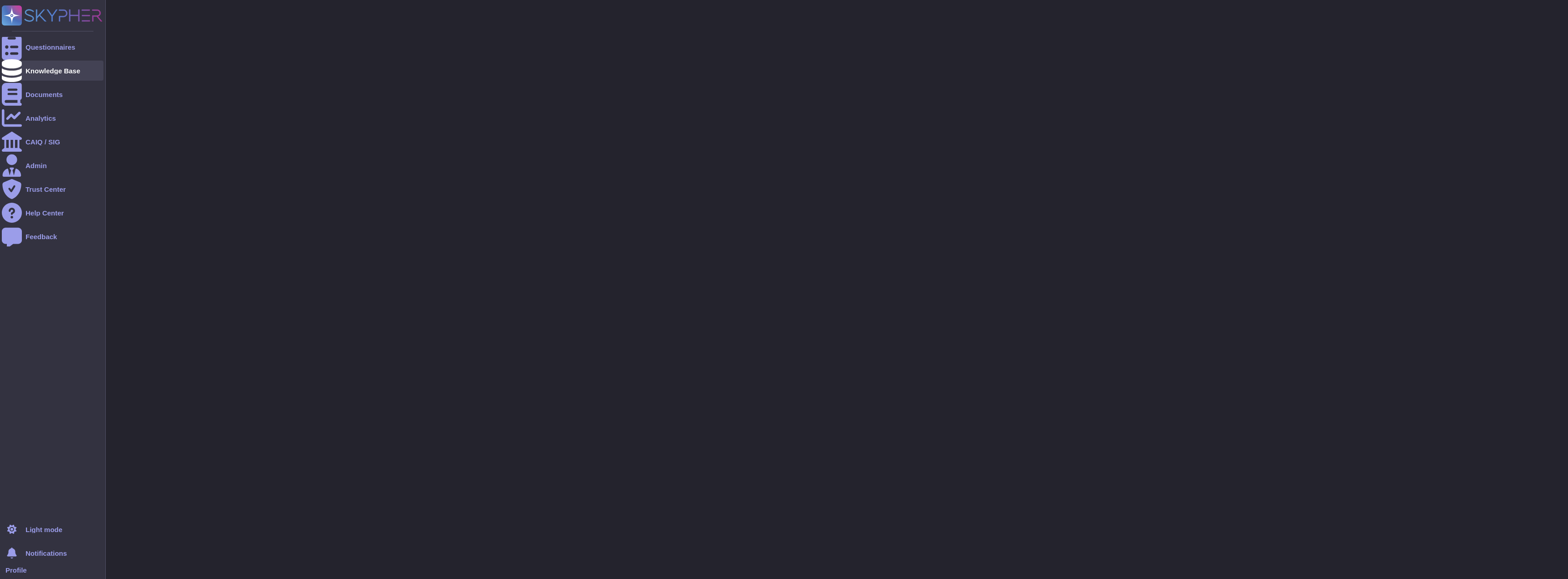
click at [19, 74] on div at bounding box center [12, 71] width 20 height 20
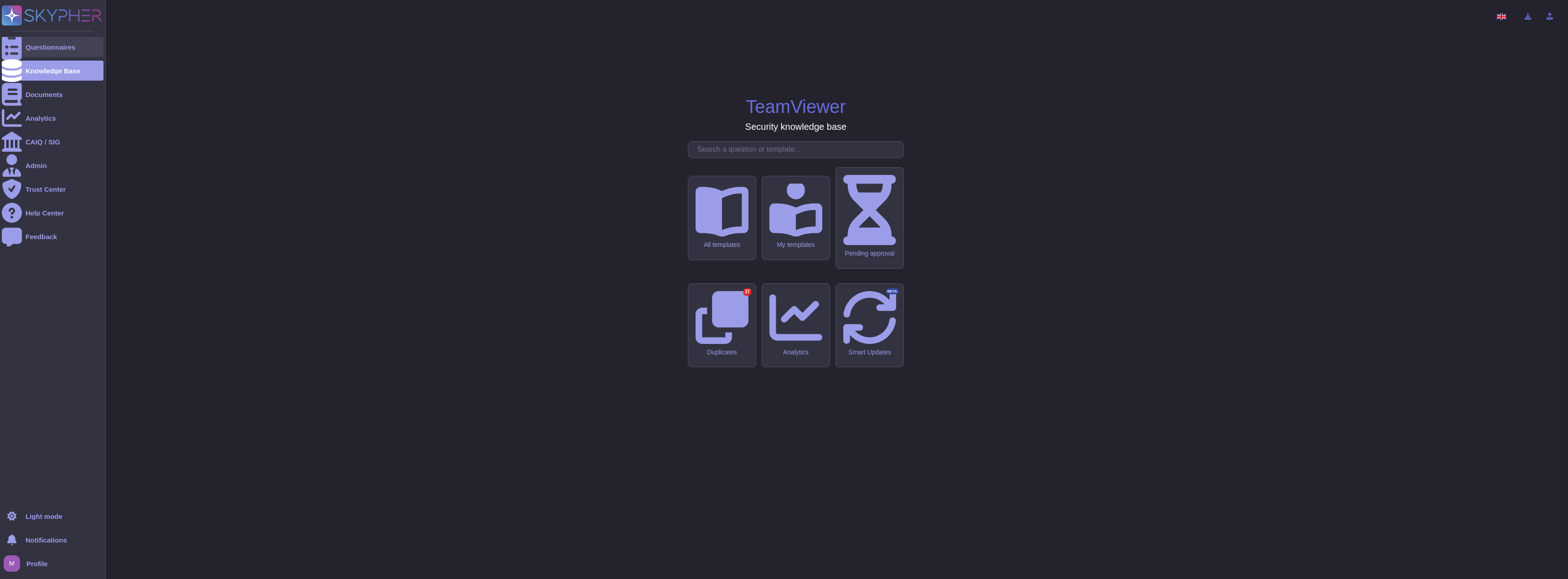
click at [37, 46] on div "Questionnaires" at bounding box center [51, 47] width 50 height 7
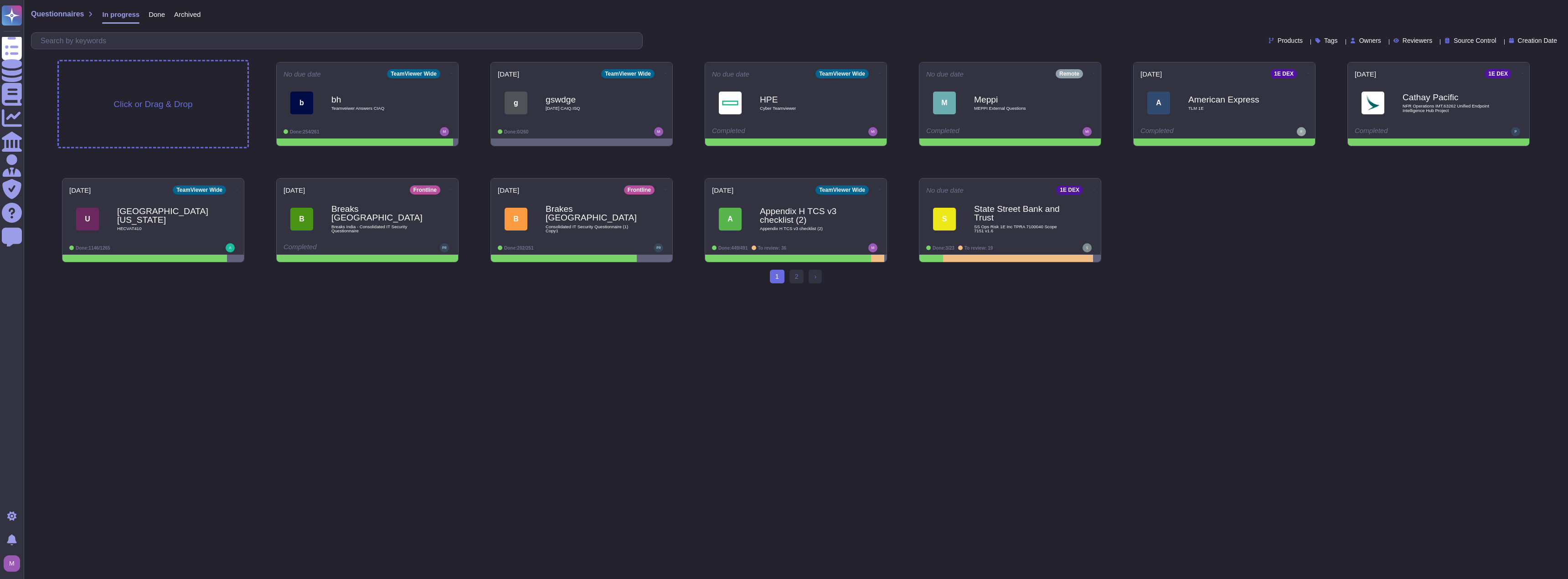
click at [161, 100] on span "Click or Drag & Drop" at bounding box center [153, 104] width 79 height 9
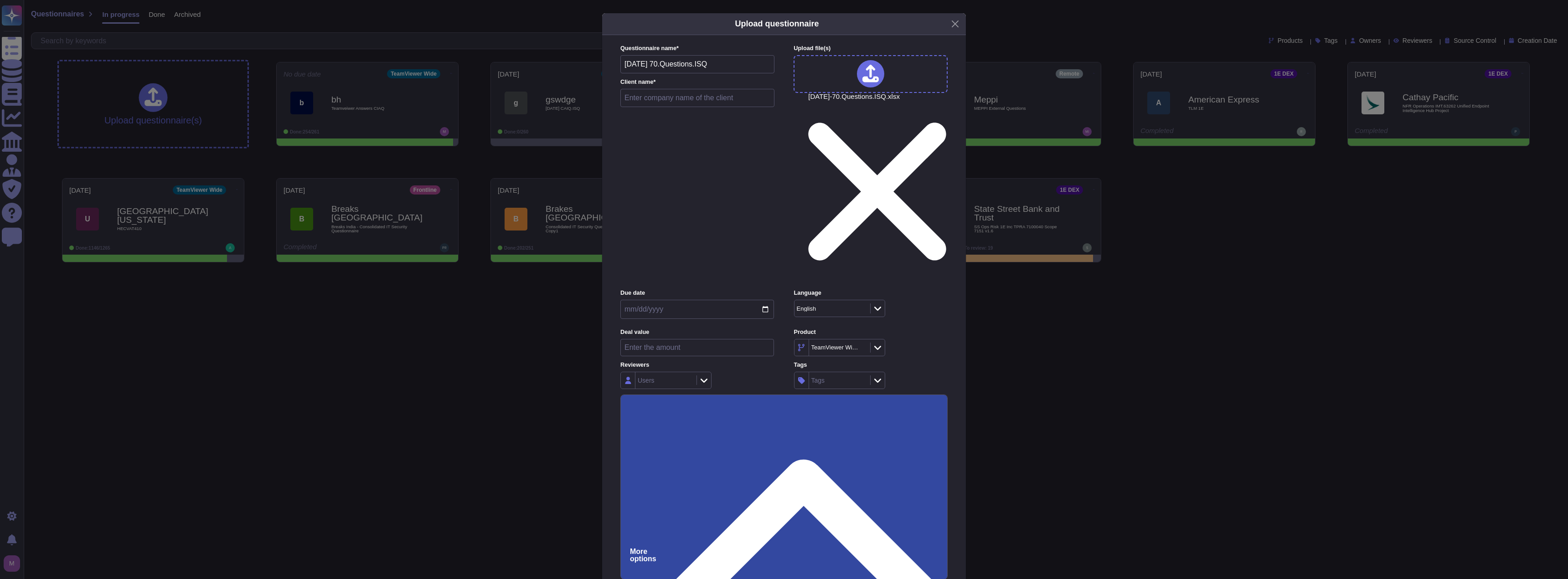
click at [0, 0] on input "Automatically assign teams on questions" at bounding box center [0, 0] width 0 height 0
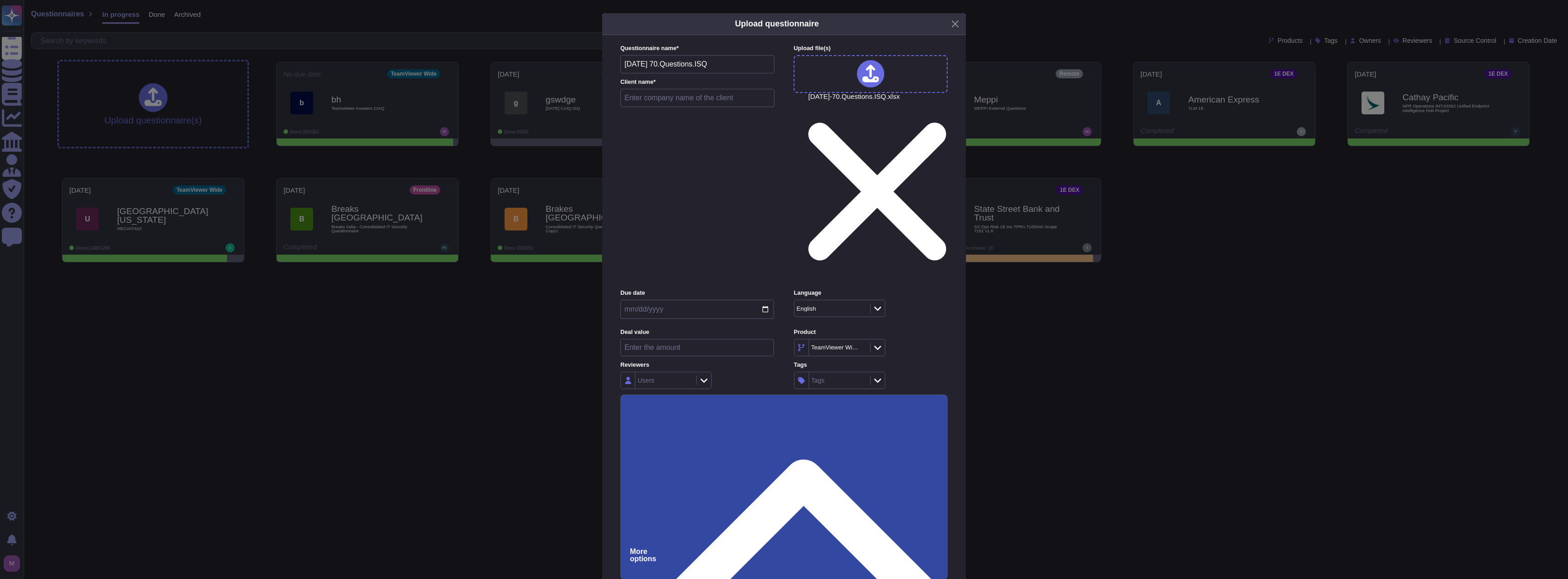
click at [0, 0] on input "Keep existing answers from the file" at bounding box center [0, 0] width 0 height 0
click at [0, 0] on input "Automatically assign teams on questions" at bounding box center [0, 0] width 0 height 0
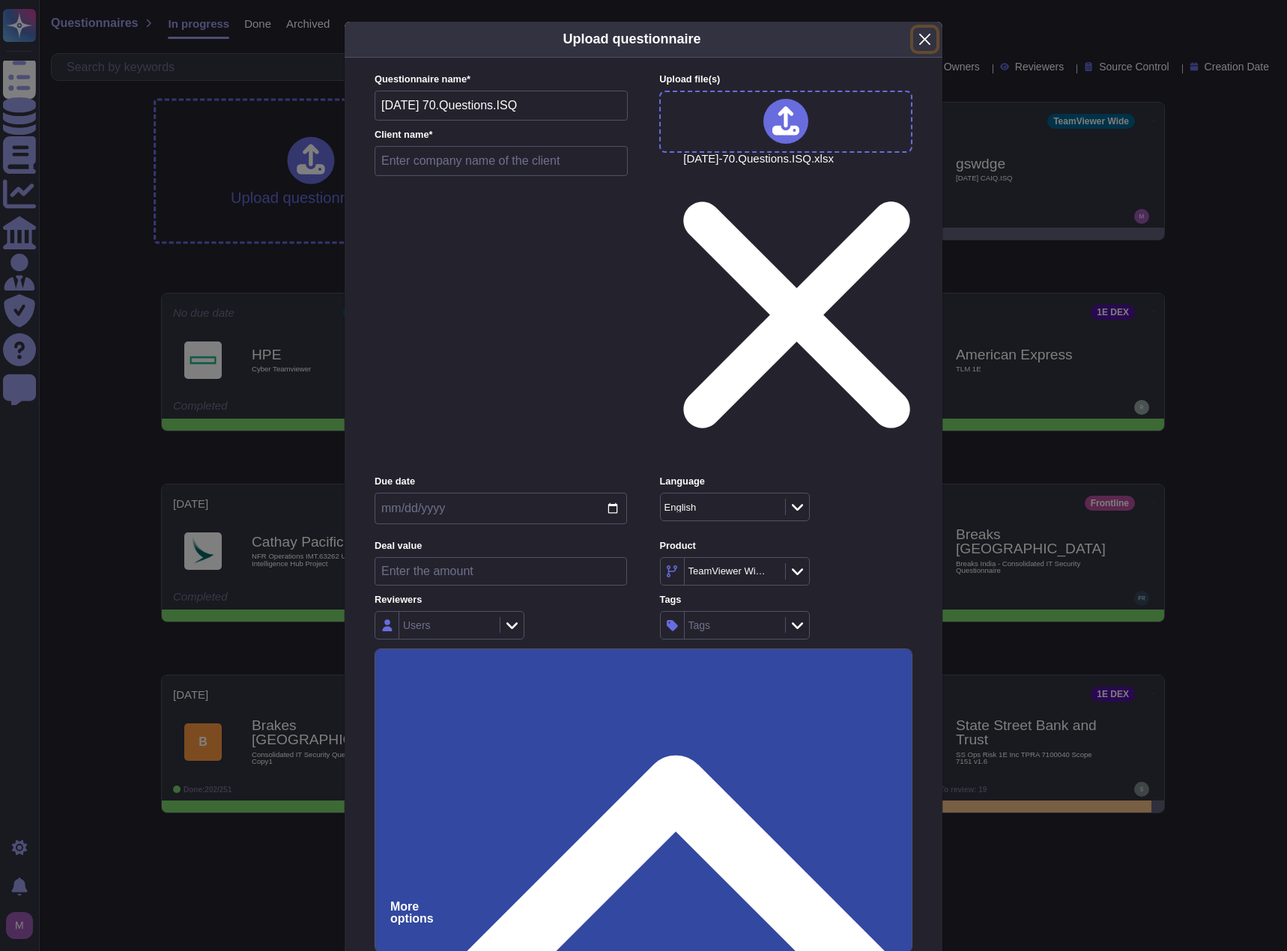
click at [919, 51] on button "Close" at bounding box center [924, 39] width 23 height 23
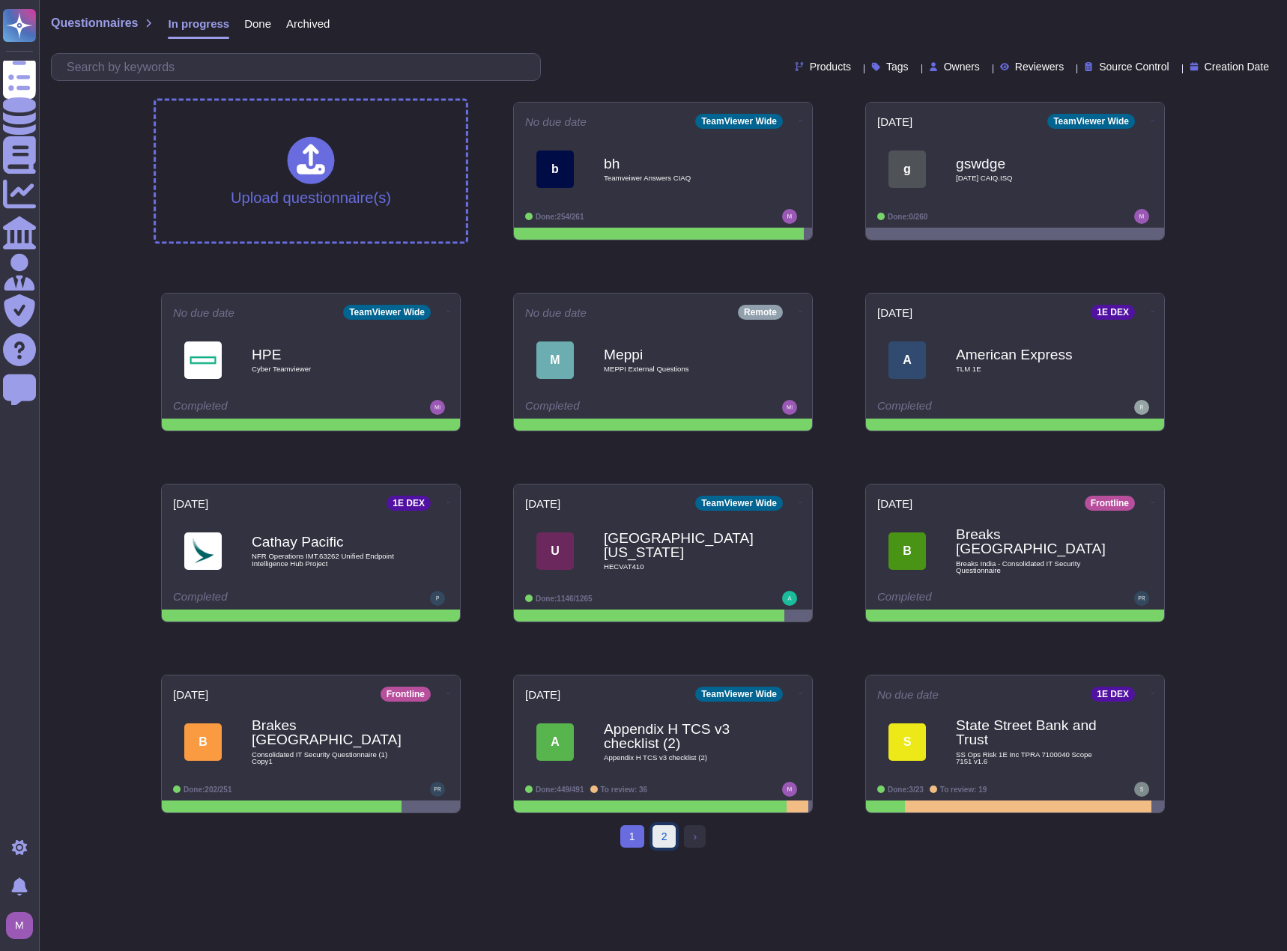
click at [662, 833] on link "2" at bounding box center [664, 836] width 24 height 22
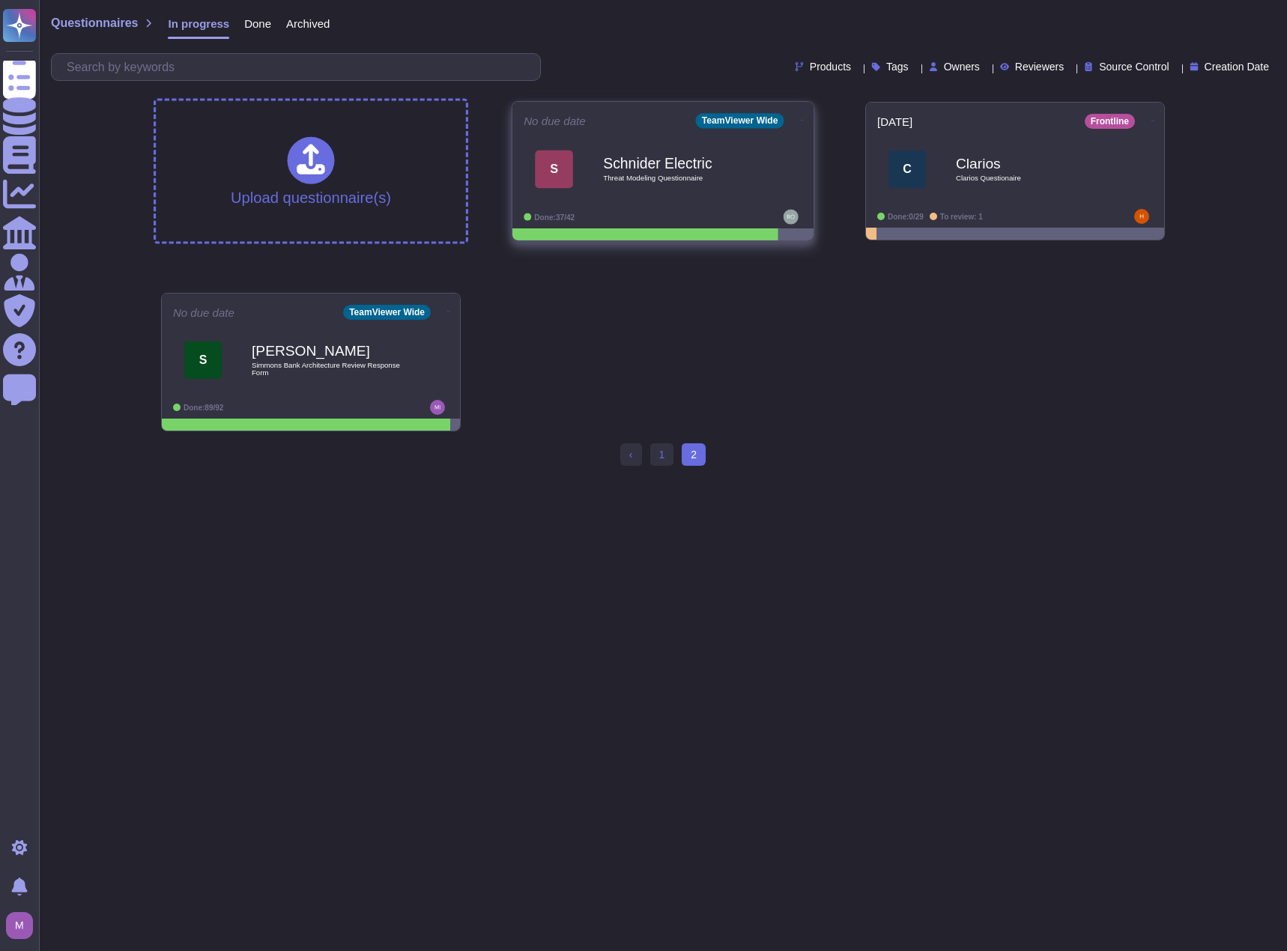
click at [639, 198] on div "Schnider Electric Threat Modeling Questionnaire" at bounding box center [678, 169] width 151 height 61
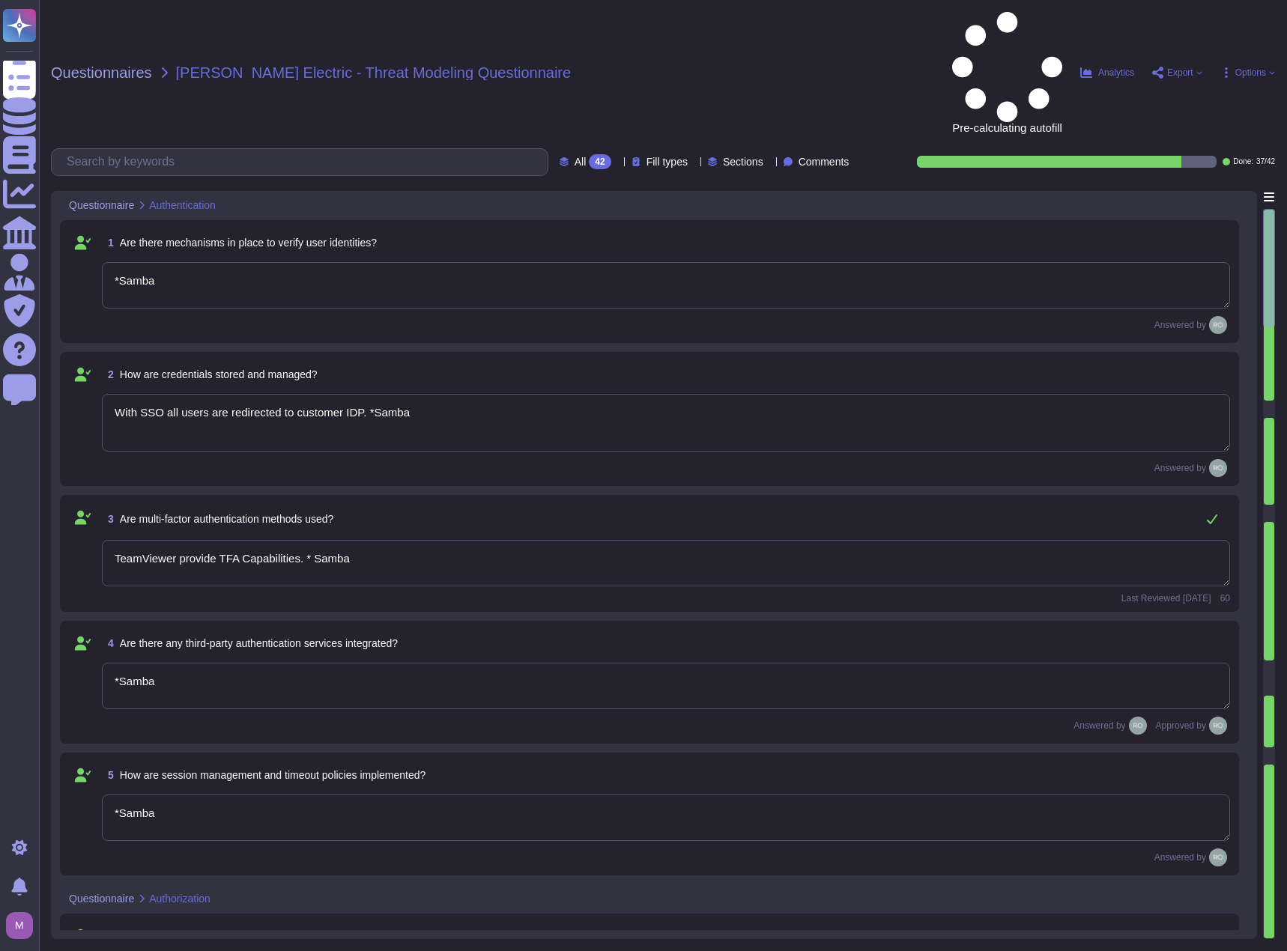
type textarea "*Samba"
type textarea "With SSO all users are redirected to customer IDP. *Samba"
type textarea "TeamViewer provide TFA Capabilities. * Samba"
type textarea "*Samba"
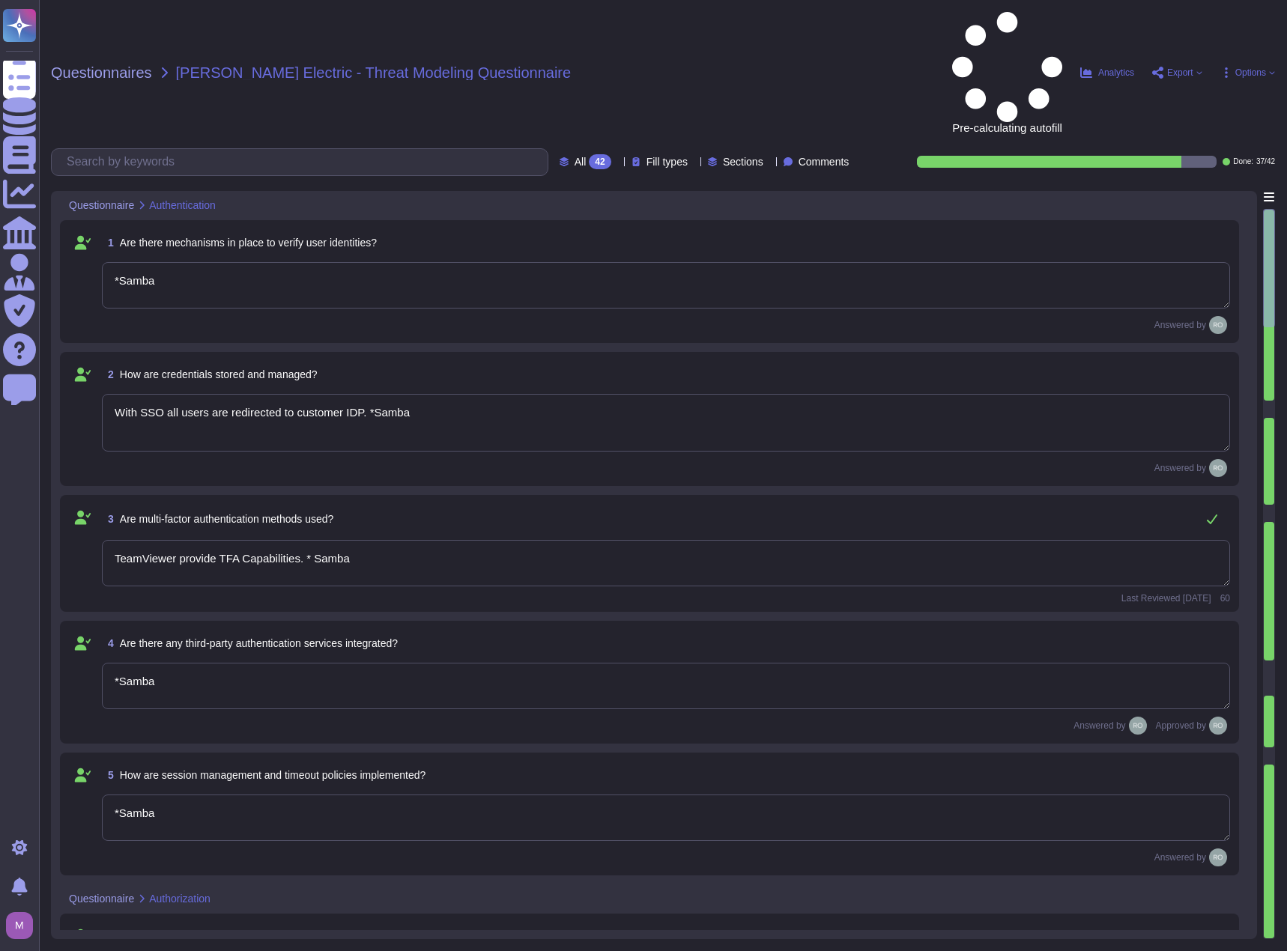
type textarea "*Samba"
type textarea "TeamViewer uses role-based security architecture. Security principles are embed…"
type textarea "*Samba"
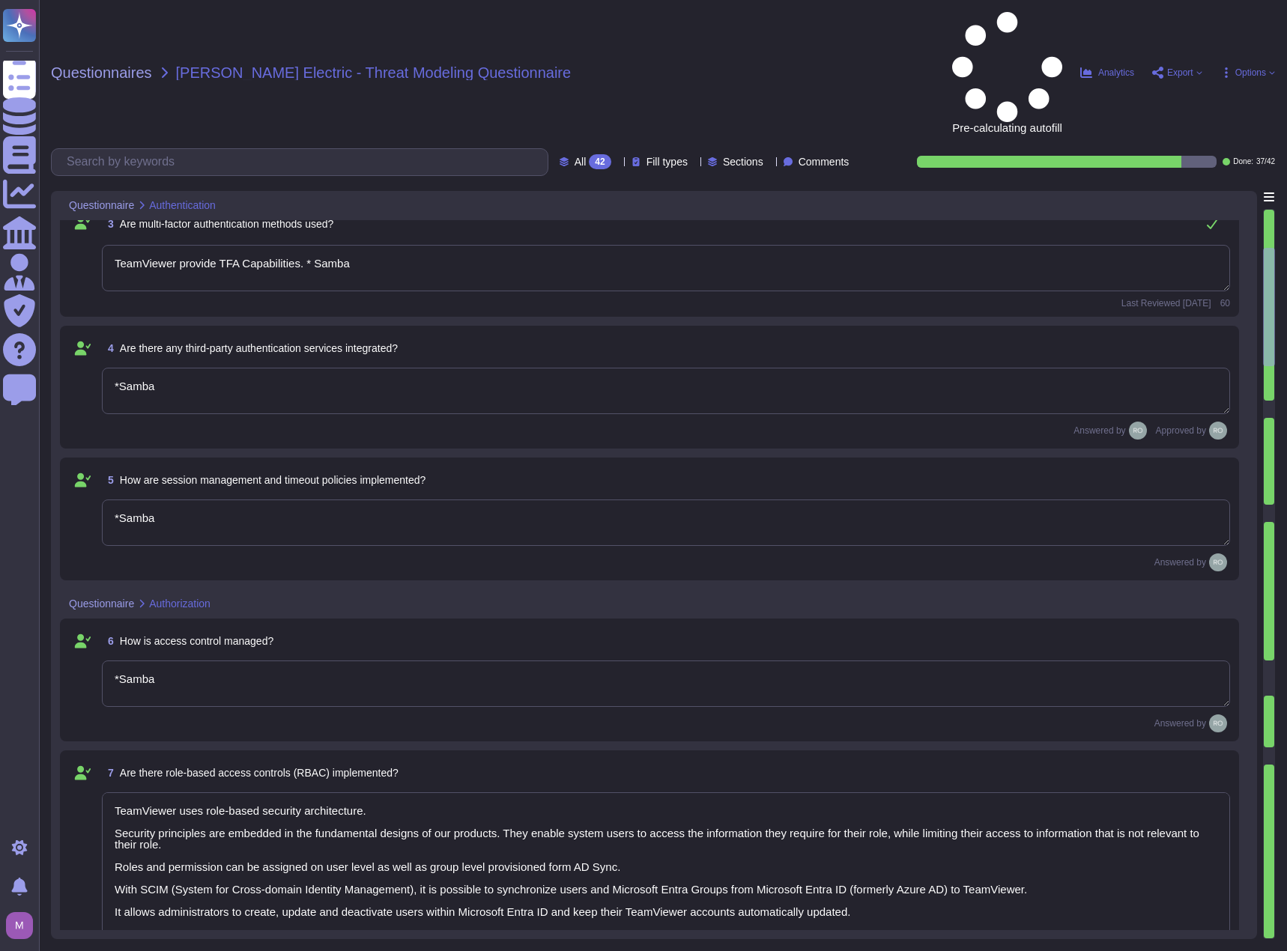
type textarea "TeamViewer uses role-based security architecture and requires users of the syst…"
type textarea "*Samba"
type textarea "TeamViewer Use encryption technologies to protect customer data both at rest an…"
